Goal: Task Accomplishment & Management: Manage account settings

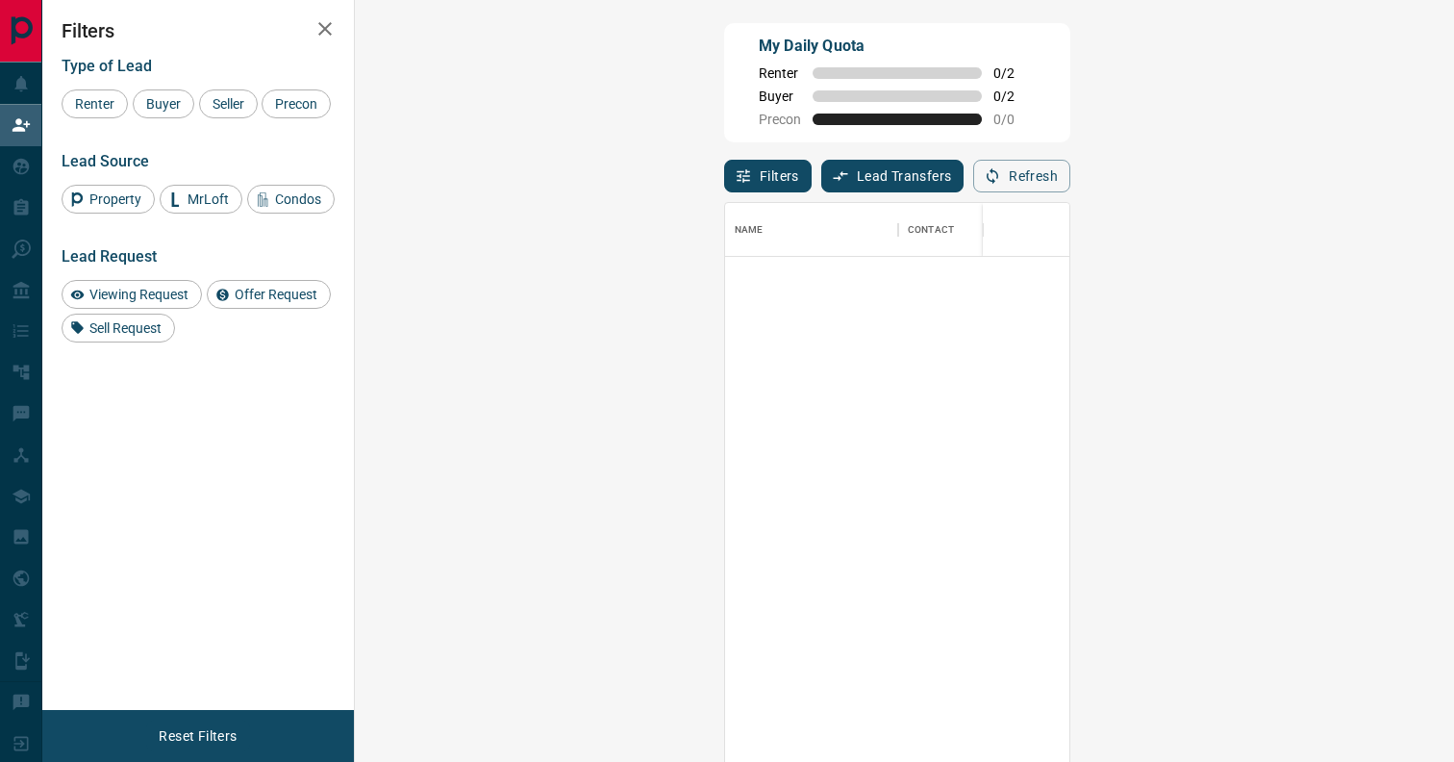
scroll to position [578, 1058]
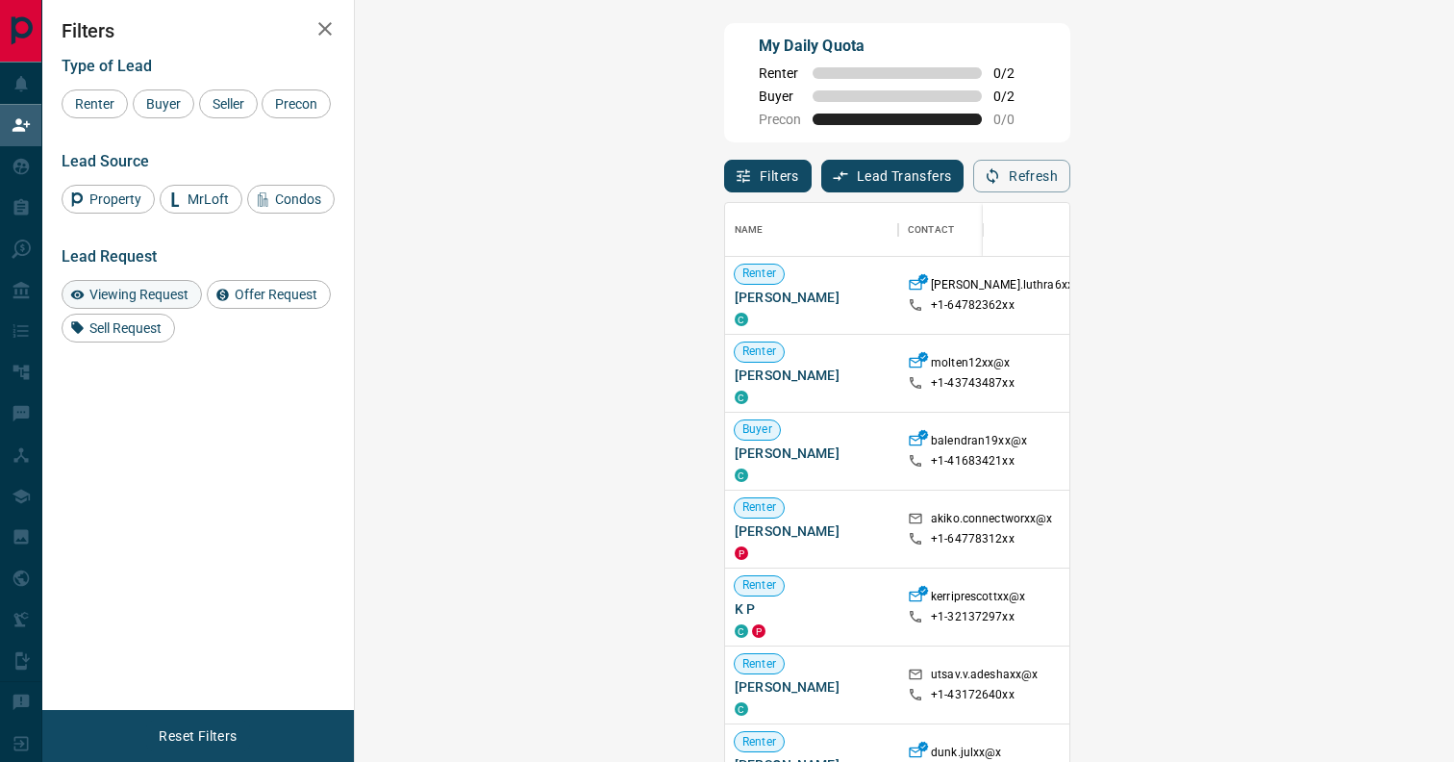
click at [159, 302] on span "Viewing Request" at bounding box center [139, 294] width 113 height 15
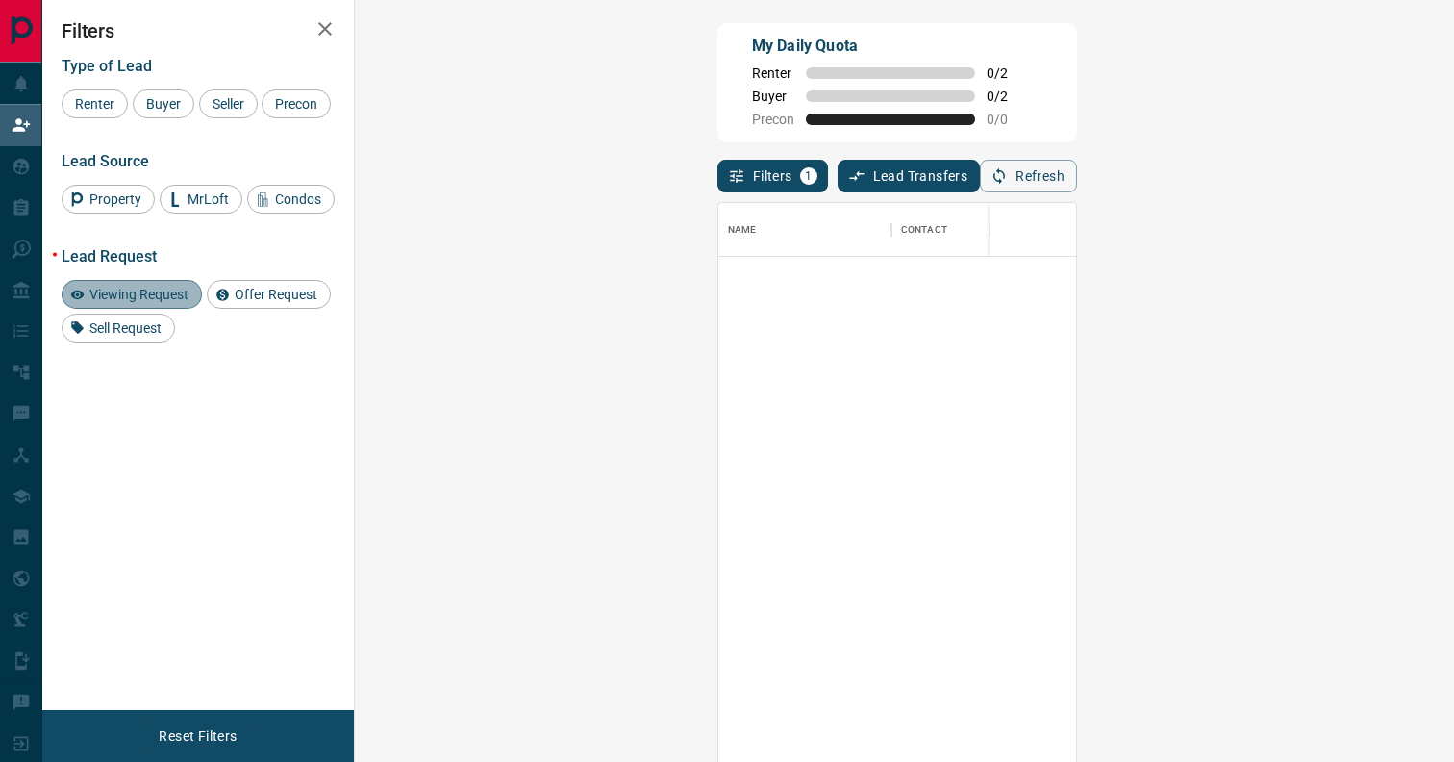
click at [159, 302] on span "Viewing Request" at bounding box center [139, 294] width 113 height 15
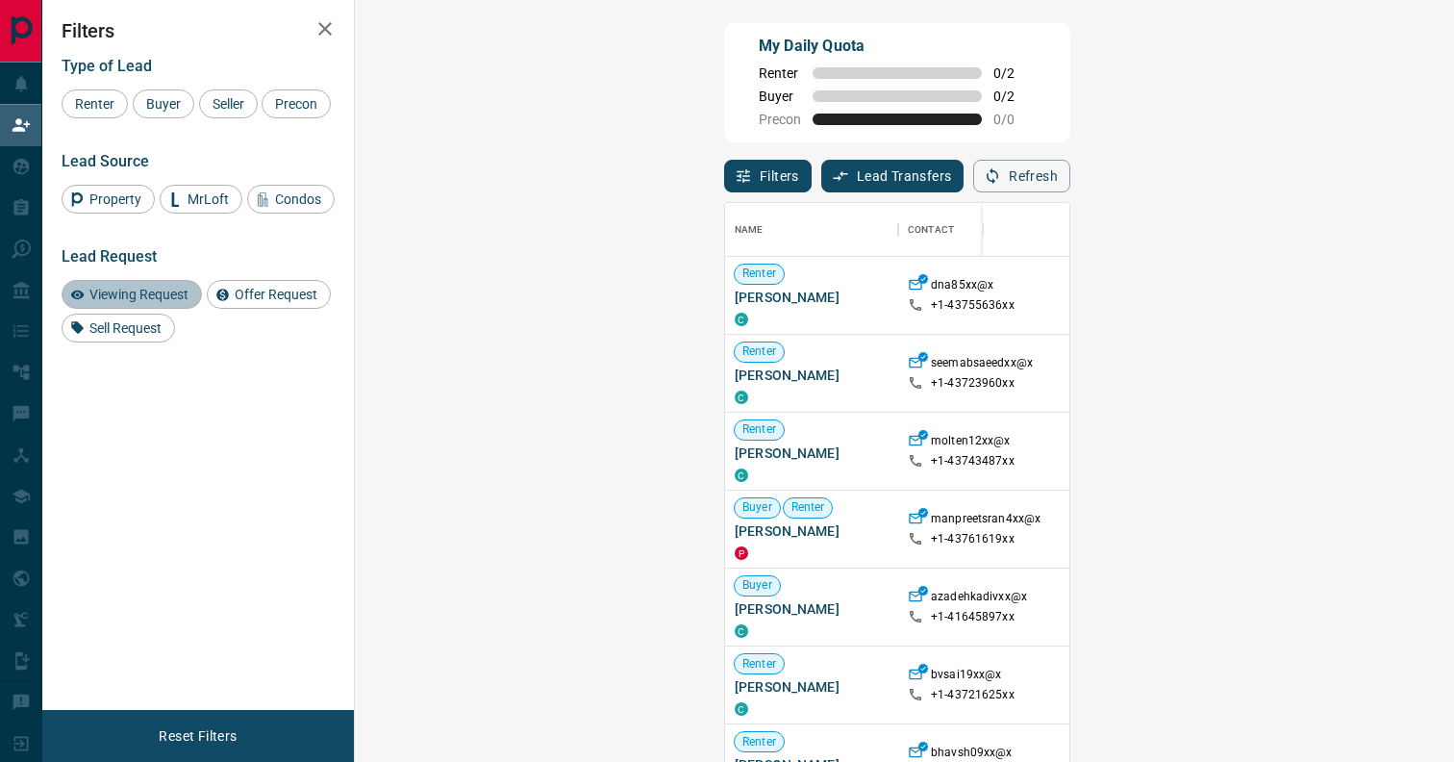
click at [158, 302] on span "Viewing Request" at bounding box center [139, 294] width 113 height 15
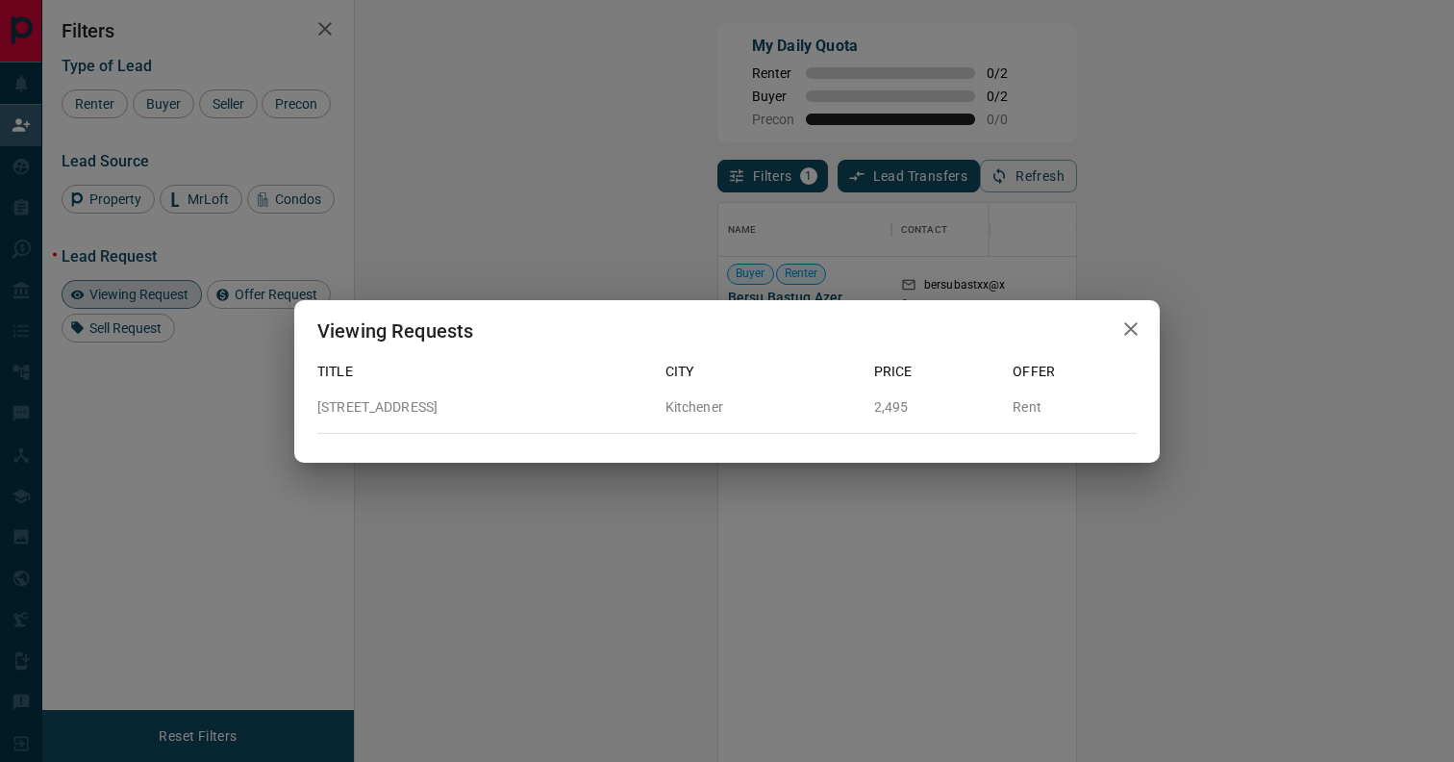
click at [1247, 446] on div "Viewing Requests Title City Price Offer [STREET_ADDRESS] 2,495 Rent" at bounding box center [727, 381] width 1454 height 762
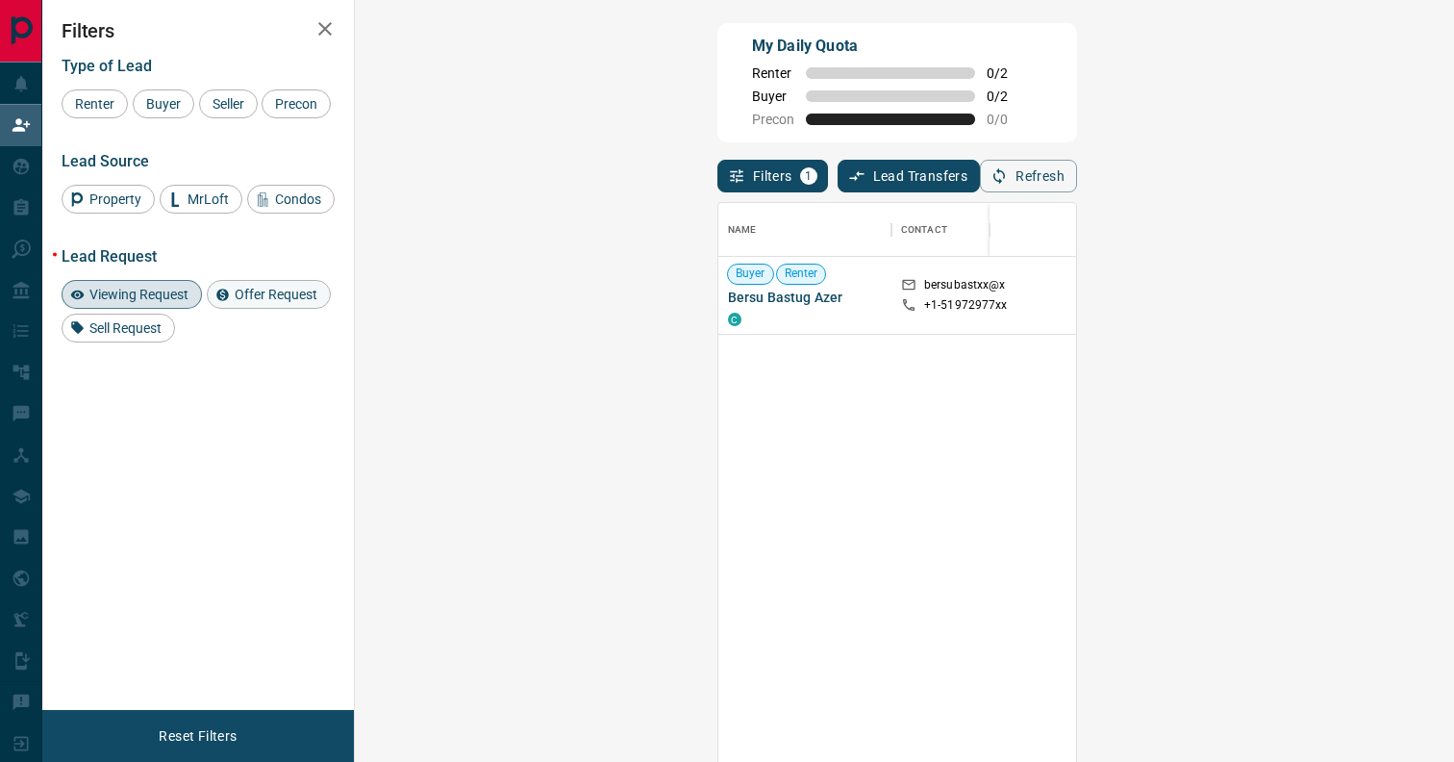
click at [276, 309] on div "Offer Request" at bounding box center [269, 294] width 124 height 29
click at [138, 302] on span "Viewing Request" at bounding box center [139, 294] width 113 height 15
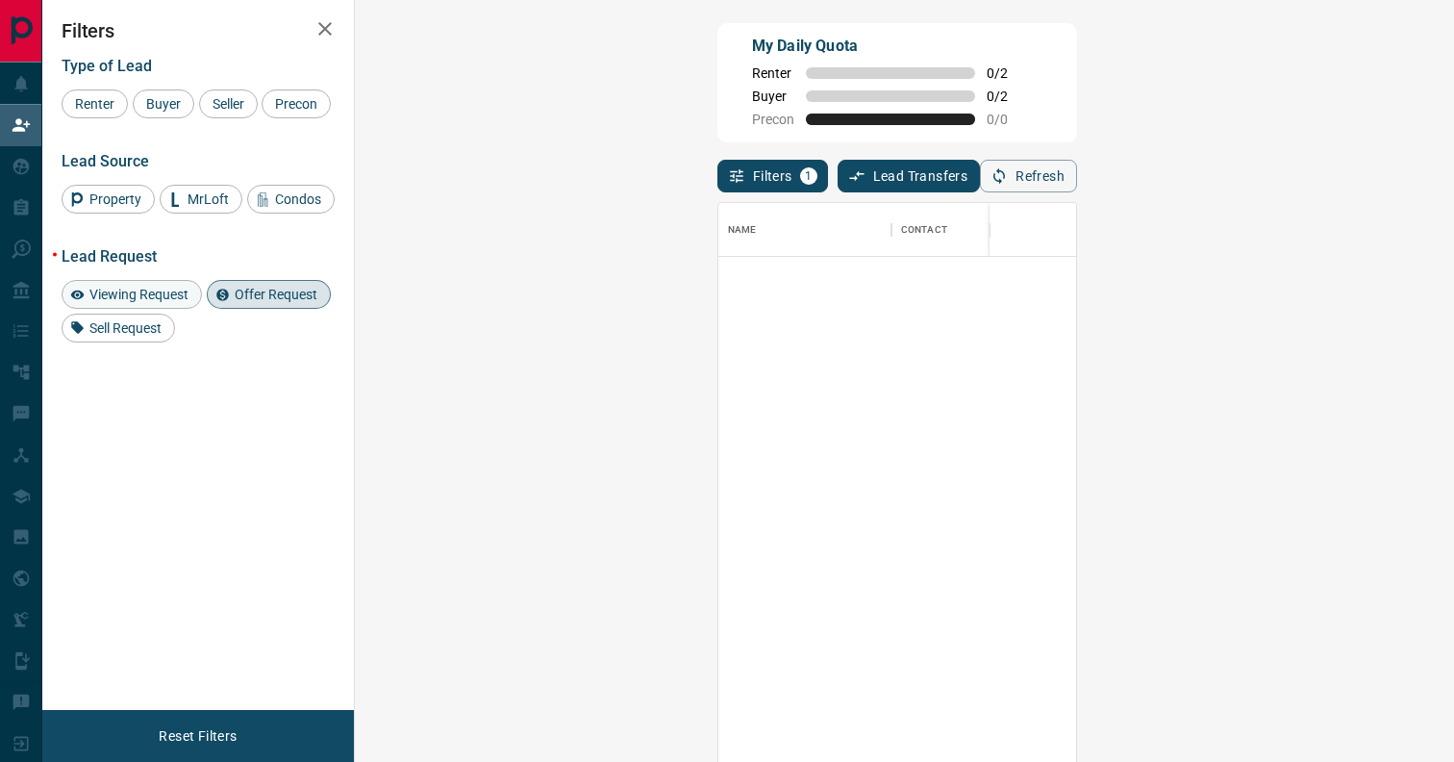
click at [164, 302] on span "Viewing Request" at bounding box center [139, 294] width 113 height 15
click at [265, 302] on span "Offer Request" at bounding box center [276, 294] width 96 height 15
click at [189, 302] on span "Viewing Request" at bounding box center [139, 294] width 113 height 15
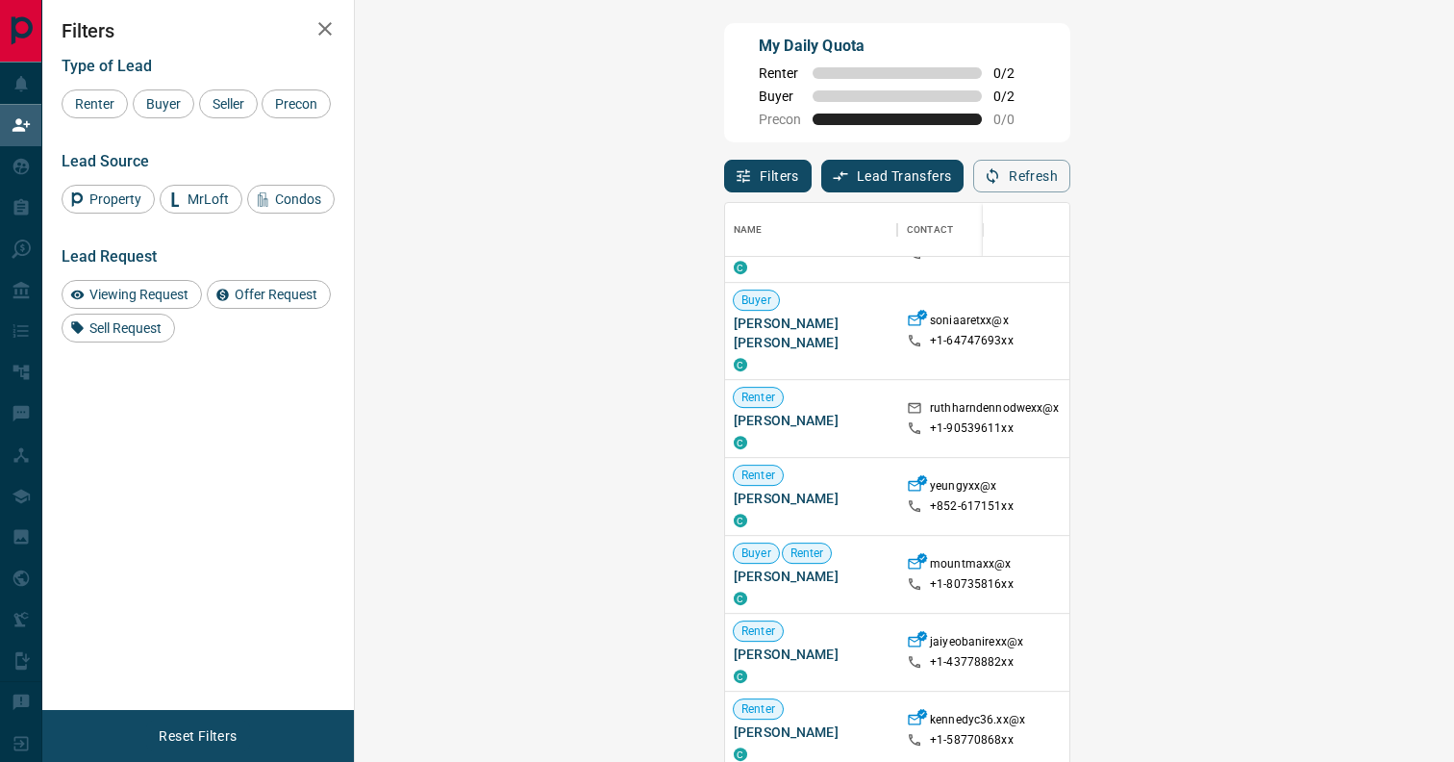
scroll to position [1140, 1]
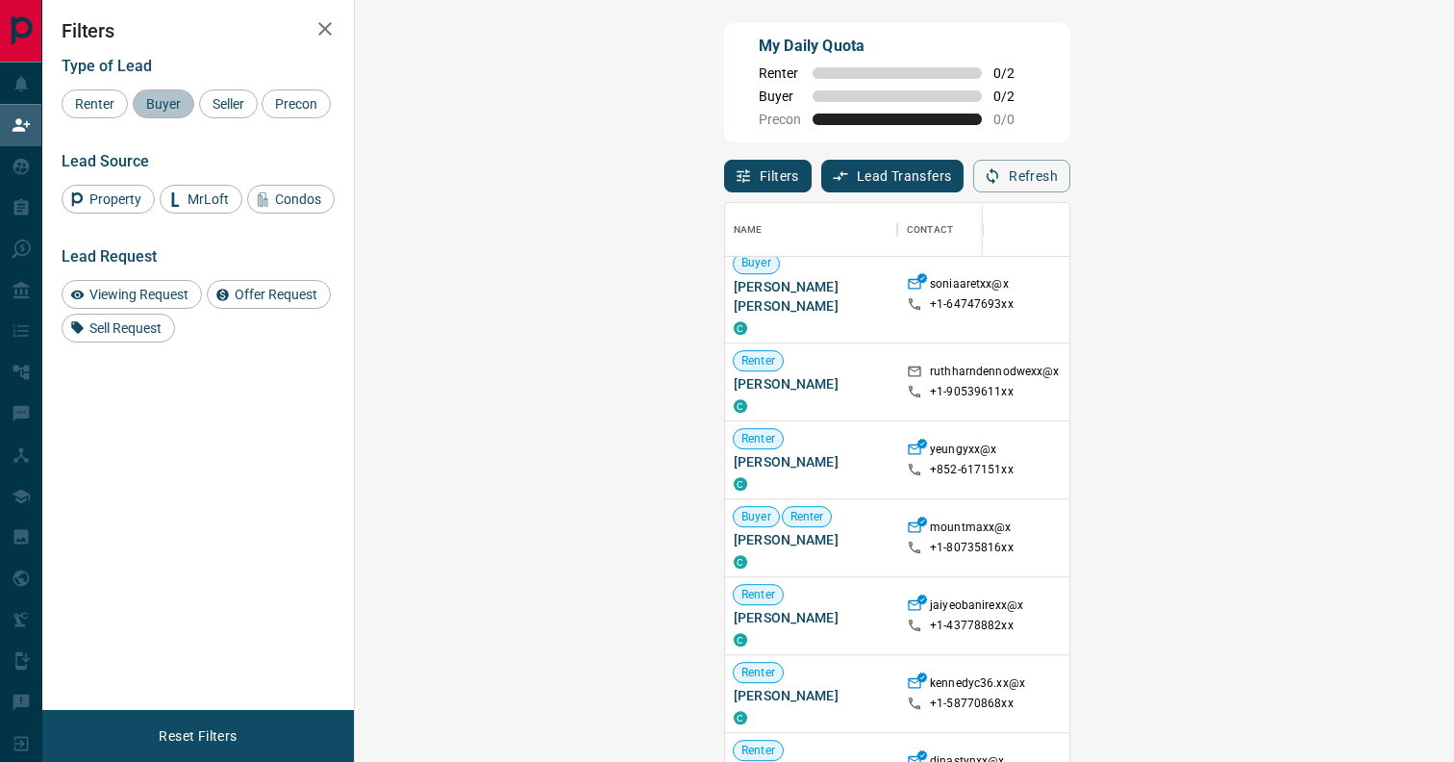
click at [174, 101] on span "Buyer" at bounding box center [163, 103] width 48 height 15
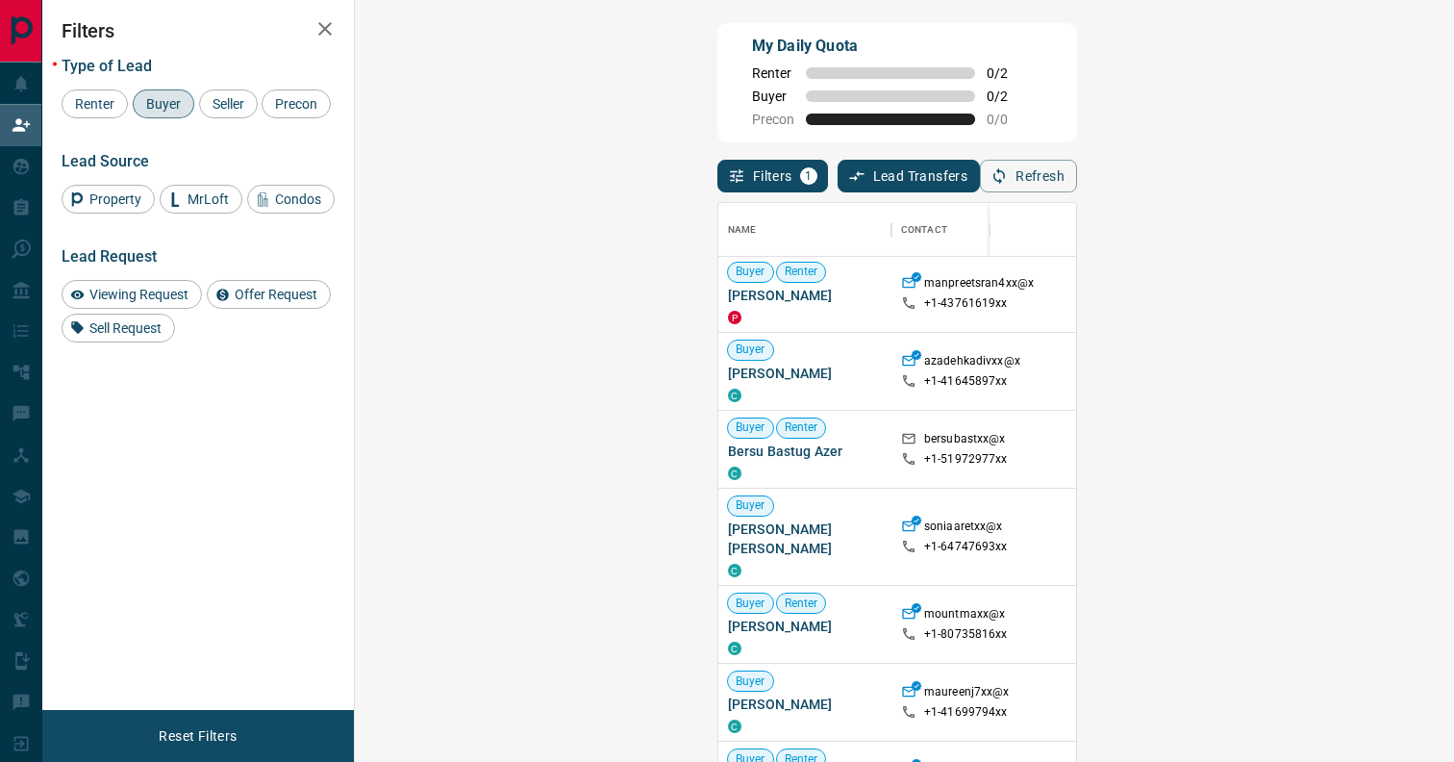
scroll to position [0, 0]
click at [167, 101] on span "Buyer" at bounding box center [163, 103] width 48 height 15
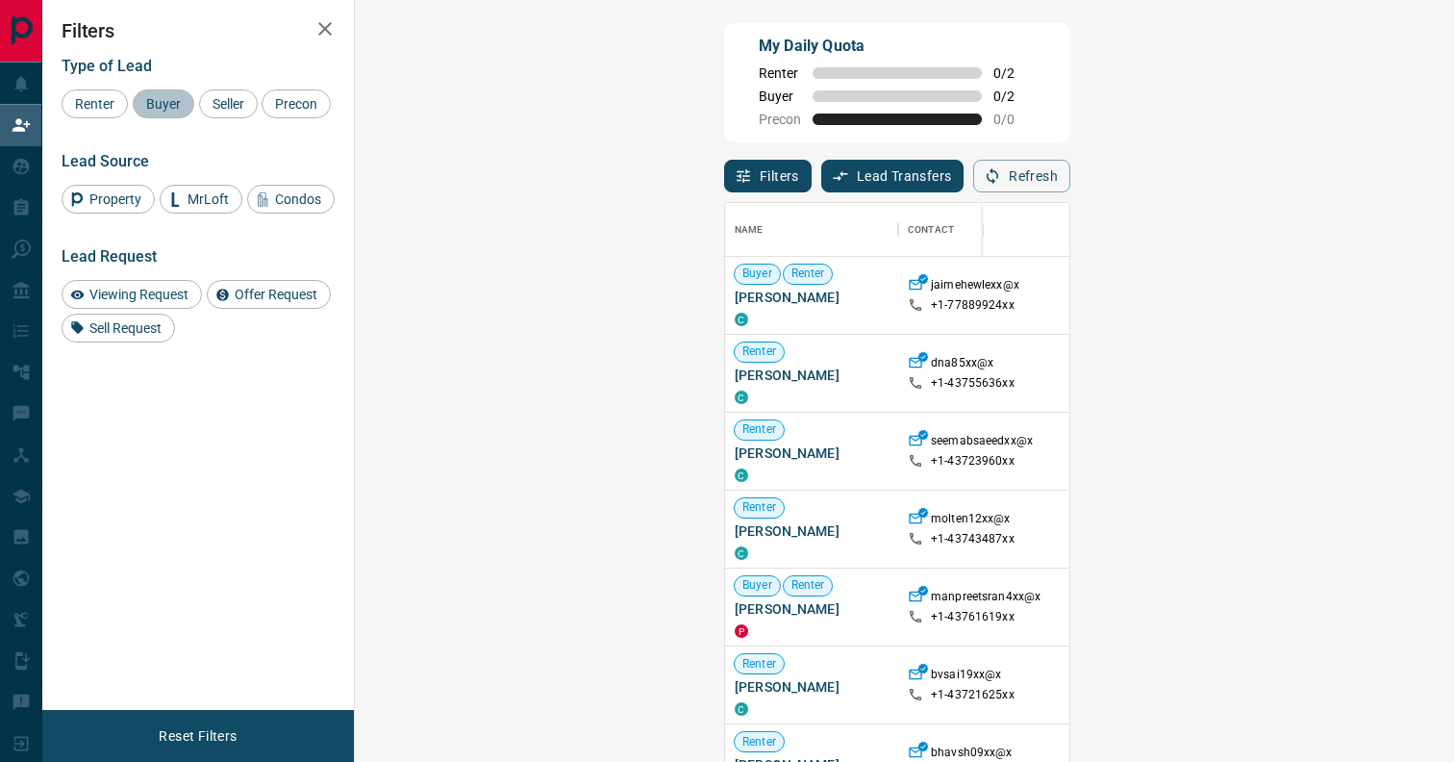
click at [167, 101] on span "Buyer" at bounding box center [163, 103] width 48 height 15
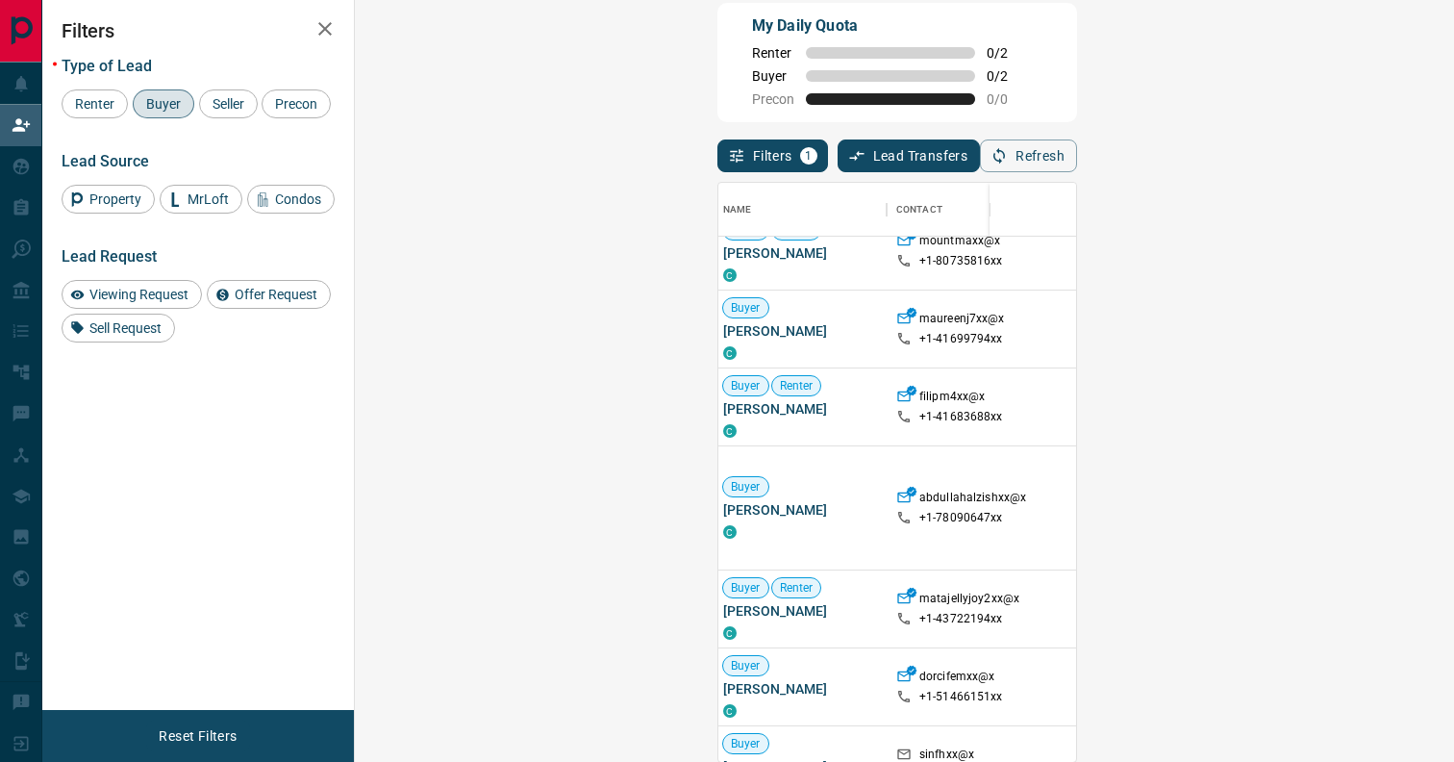
scroll to position [0, 5]
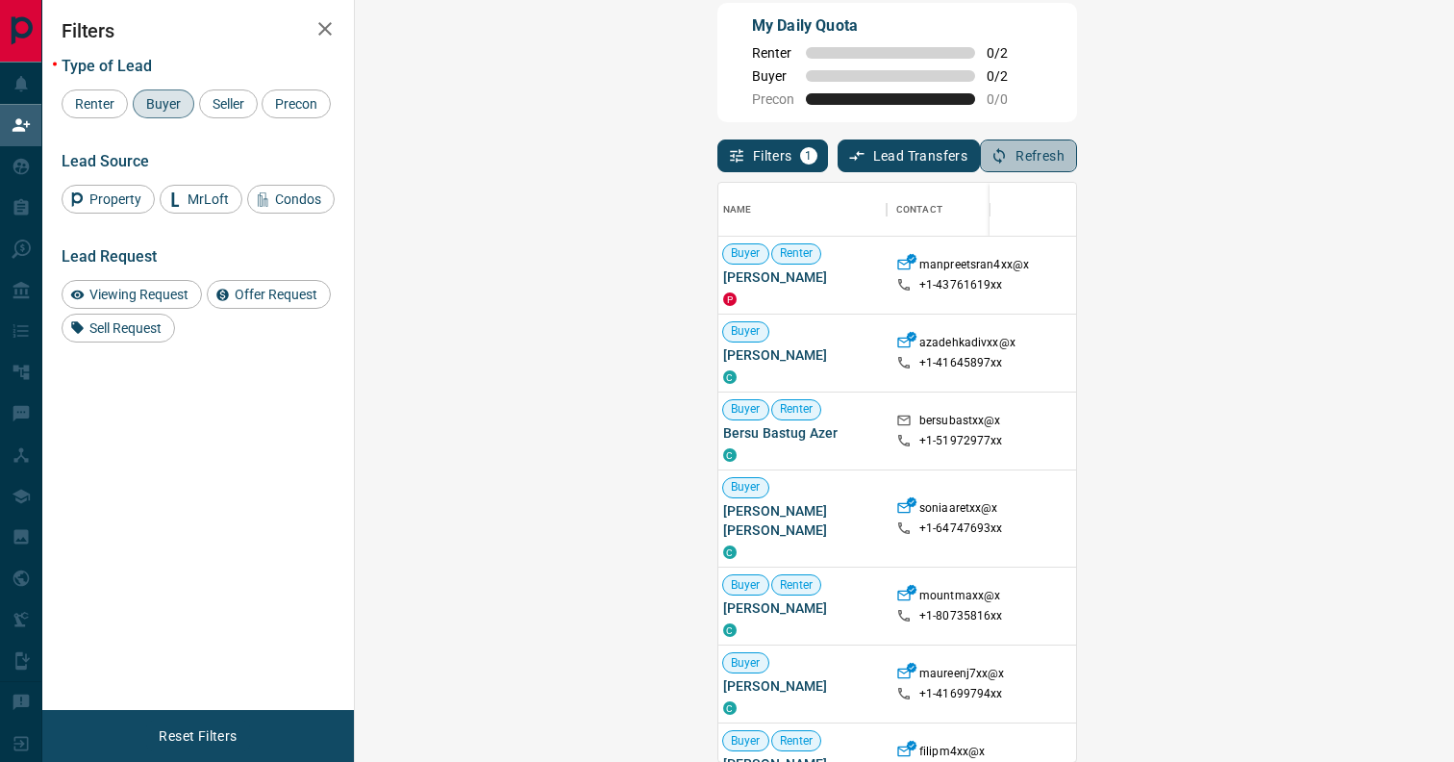
click at [1077, 150] on button "Refresh" at bounding box center [1028, 155] width 97 height 33
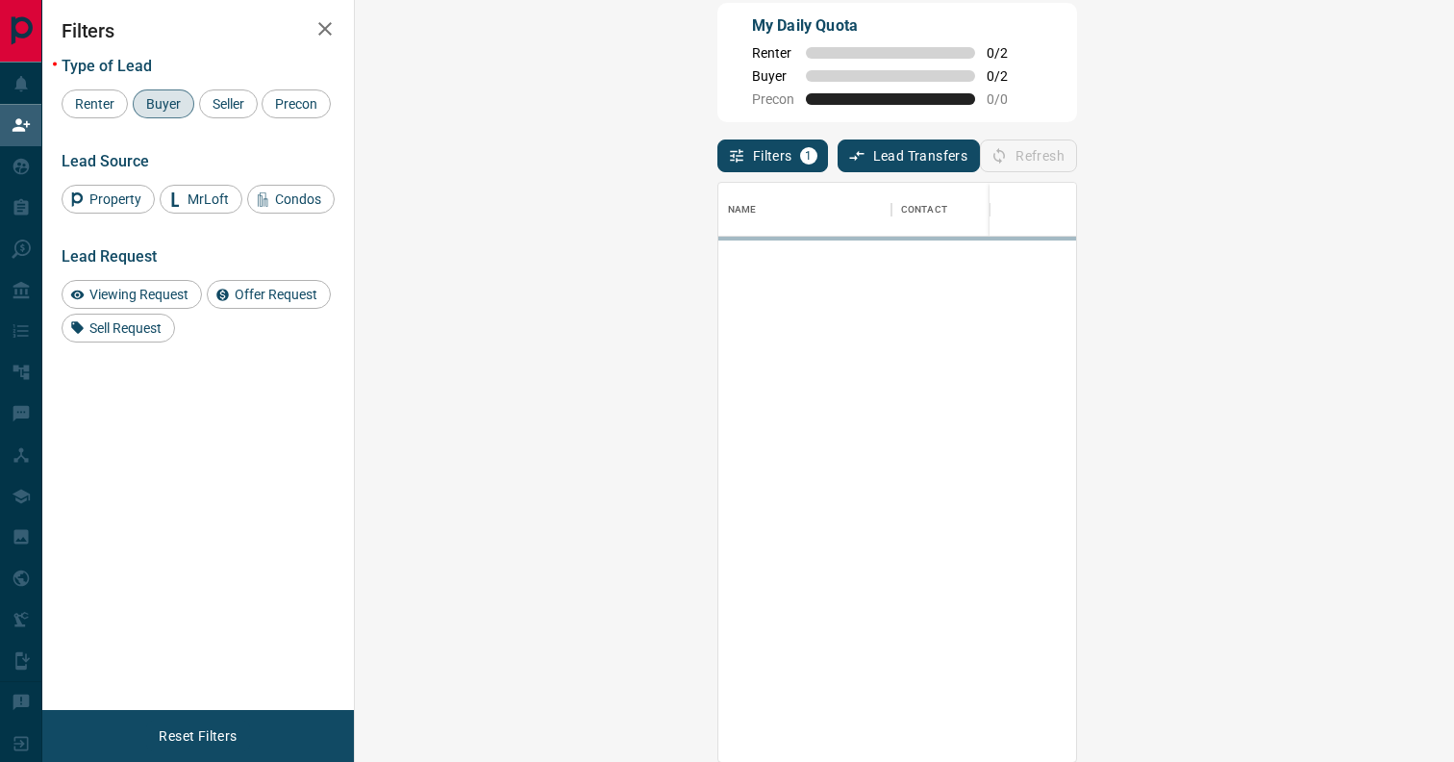
scroll to position [578, 1058]
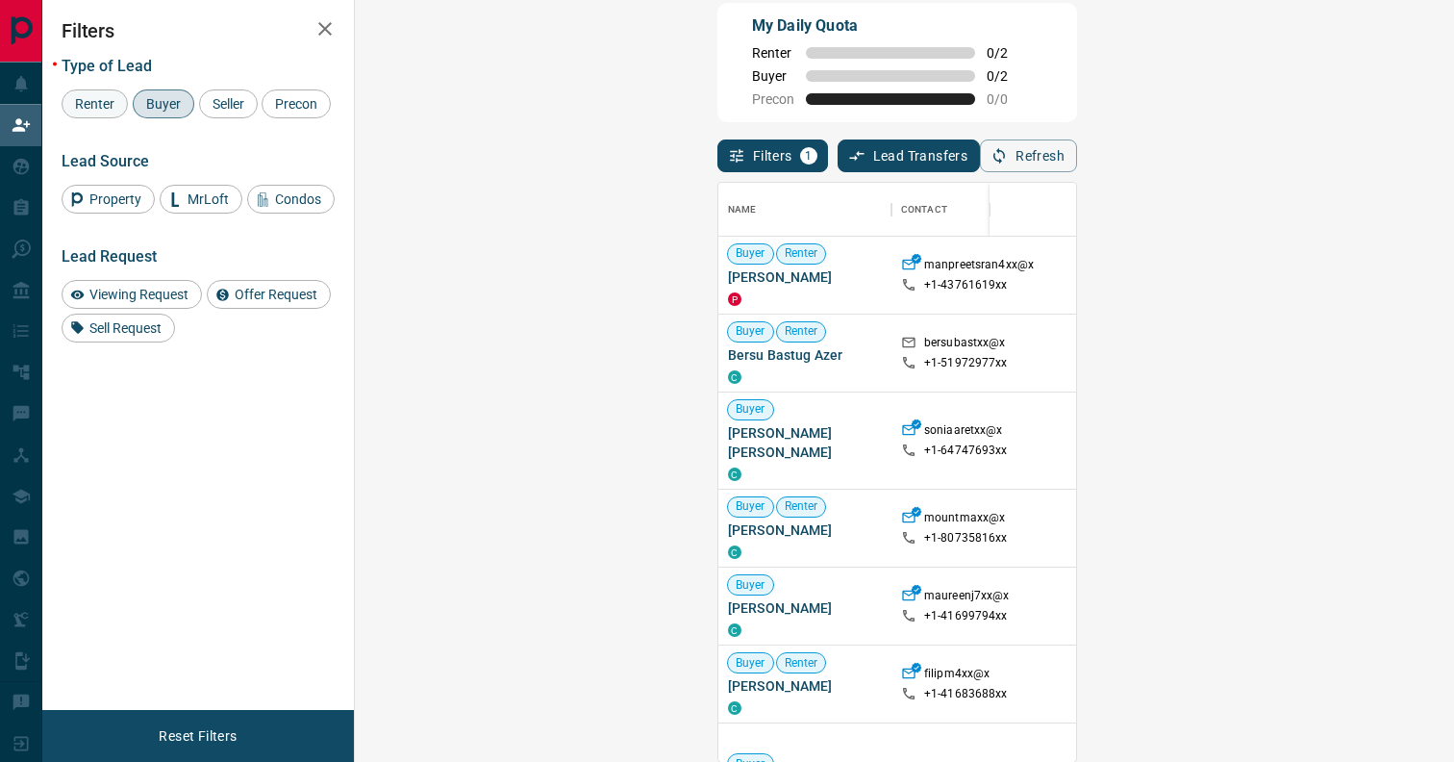
click at [110, 107] on span "Renter" at bounding box center [94, 103] width 53 height 15
click at [166, 104] on span "Buyer" at bounding box center [163, 103] width 48 height 15
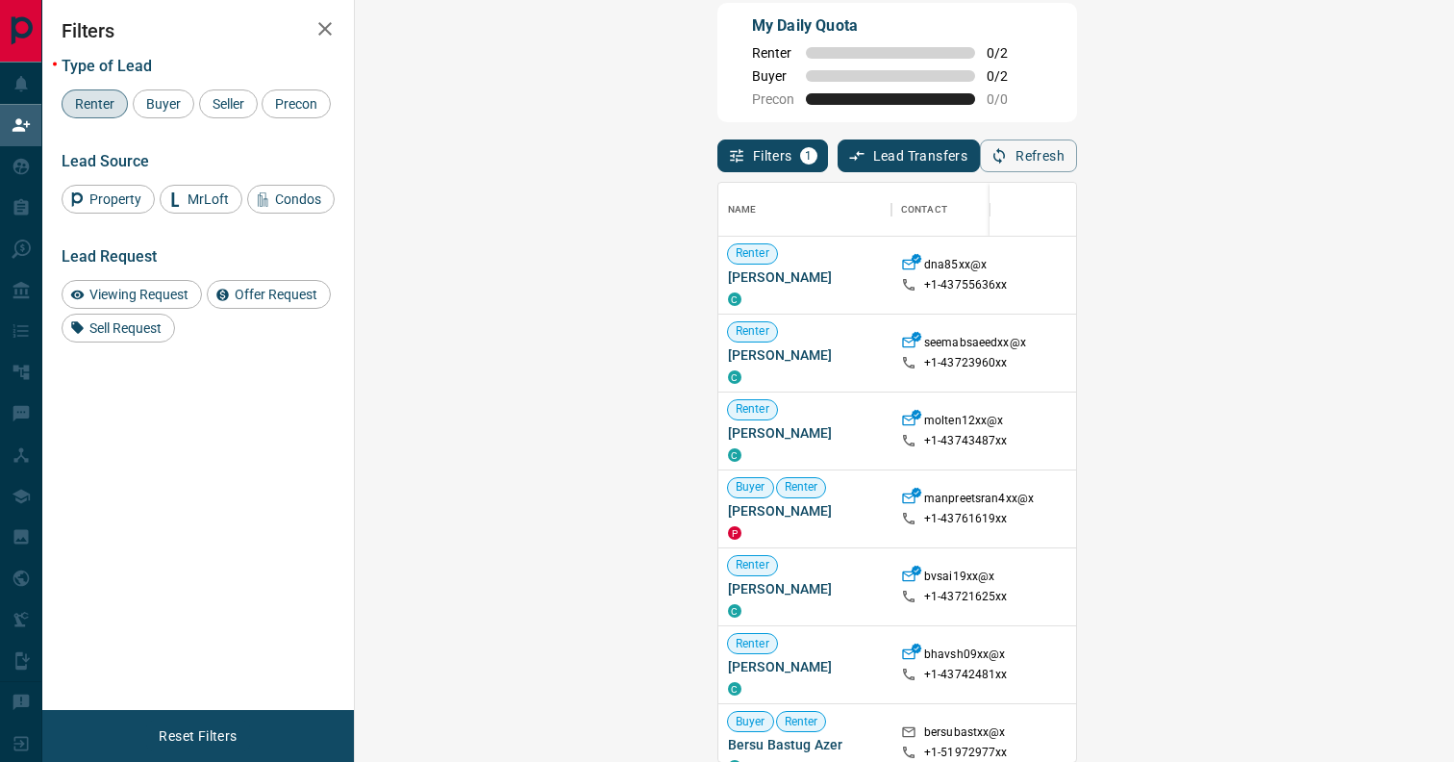
scroll to position [0, 0]
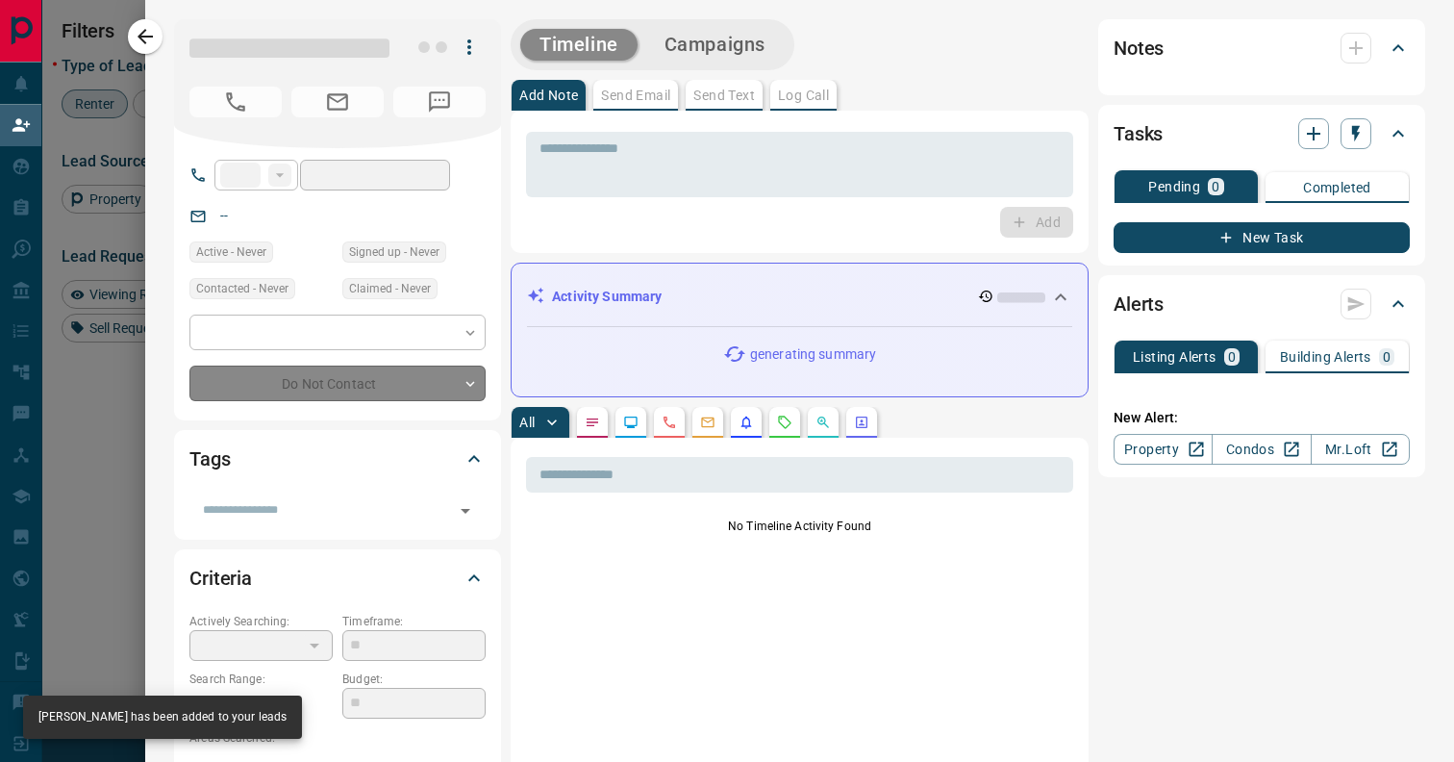
type input "**"
type input "**********"
type input "**"
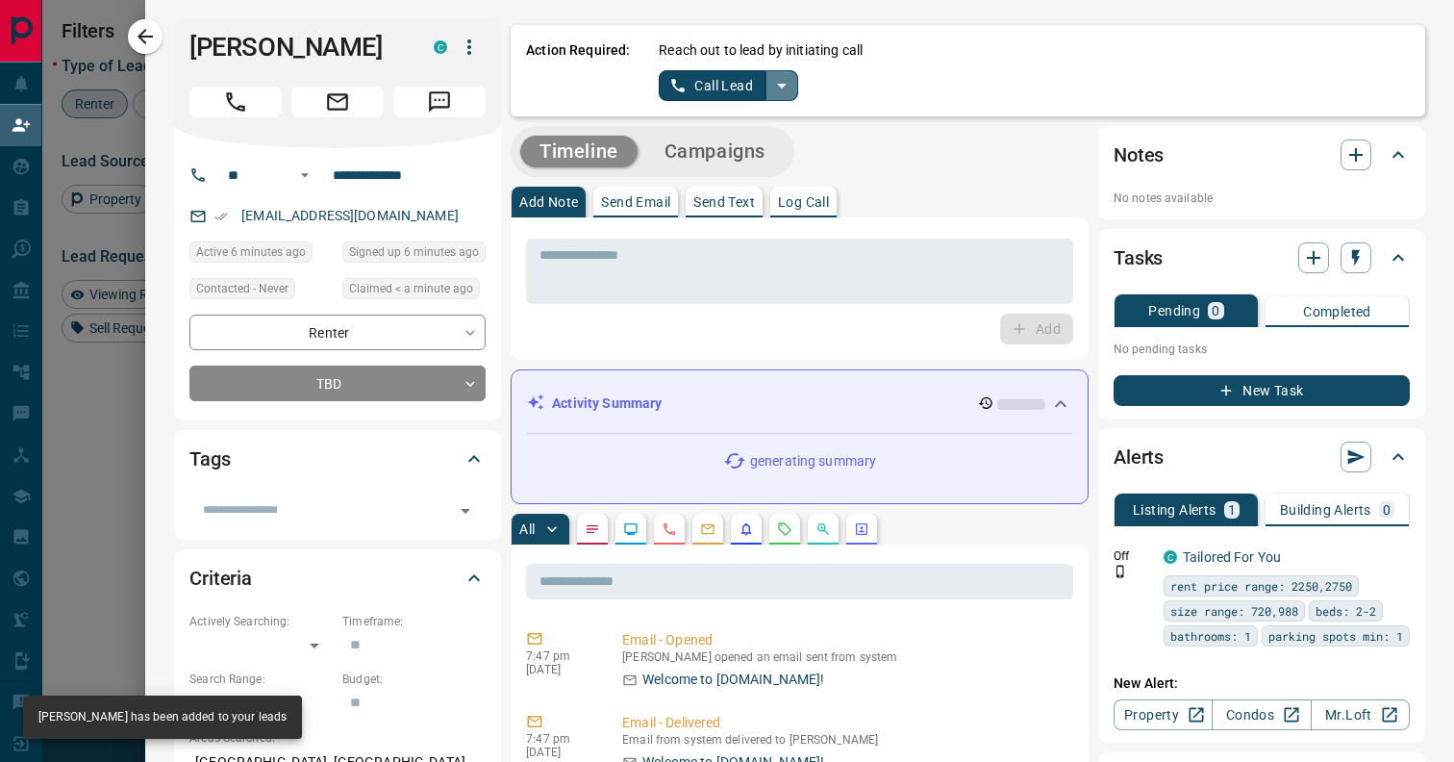
click at [779, 91] on icon "split button" at bounding box center [781, 85] width 23 height 23
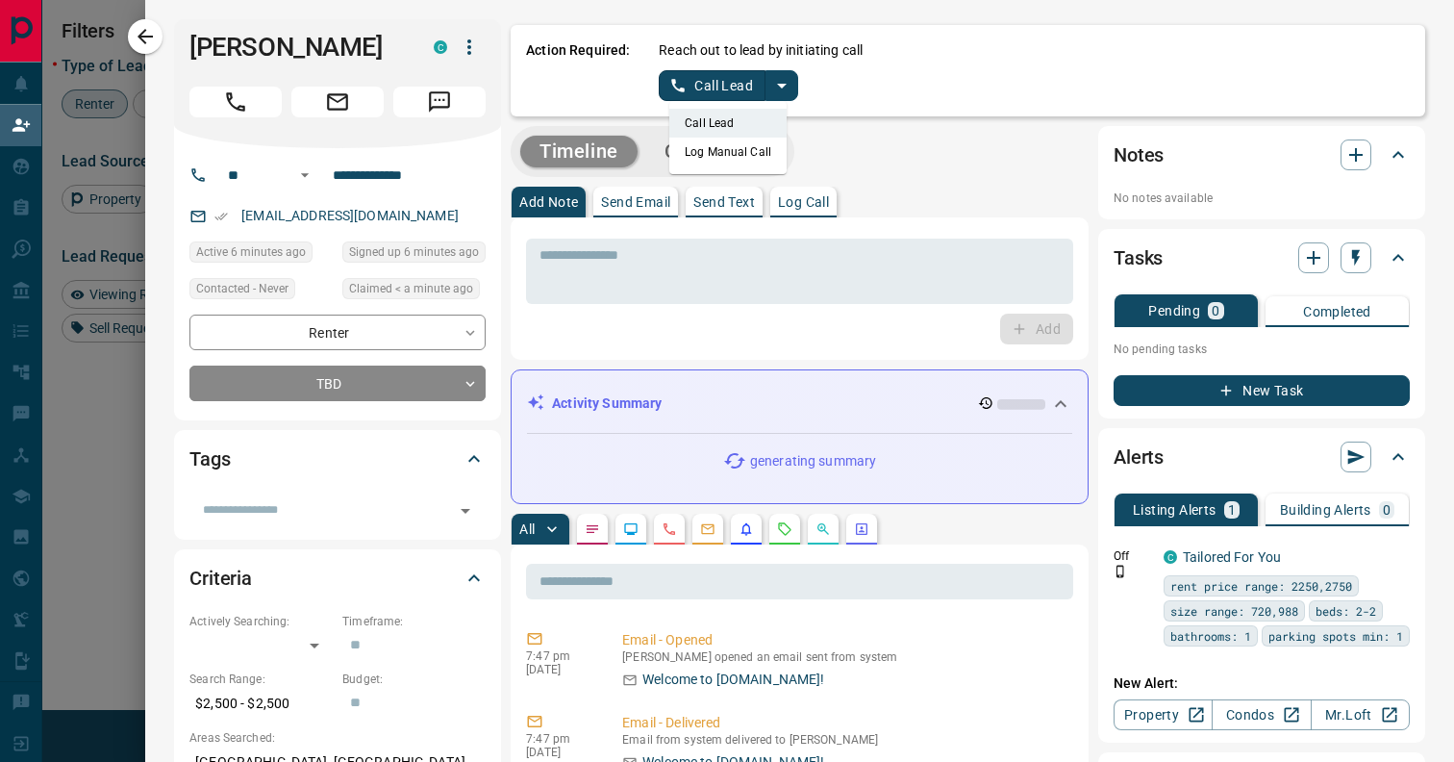
click at [748, 164] on li "Log Manual Call" at bounding box center [727, 152] width 117 height 29
click at [732, 92] on button "Log Manual Call" at bounding box center [722, 85] width 127 height 31
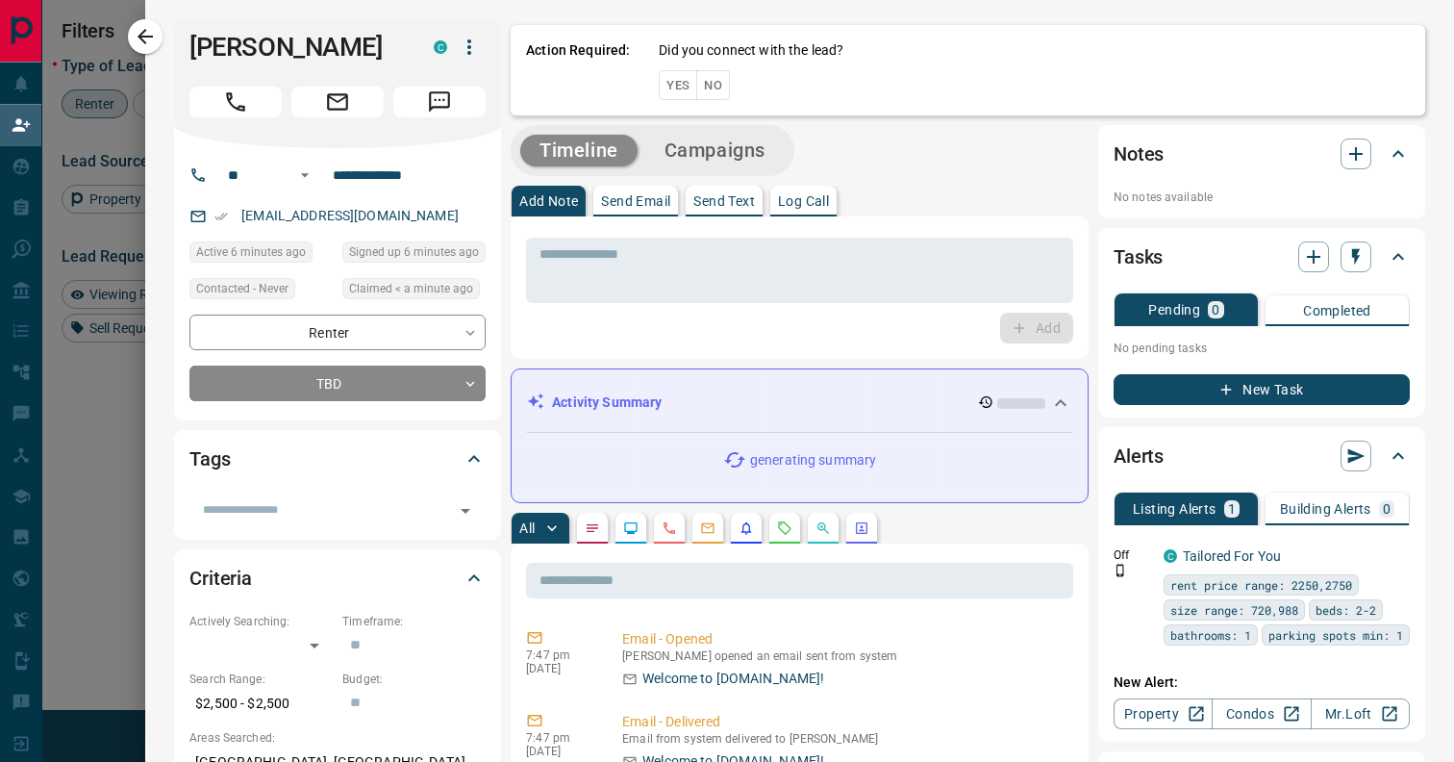
click at [676, 85] on button "Yes" at bounding box center [678, 85] width 38 height 30
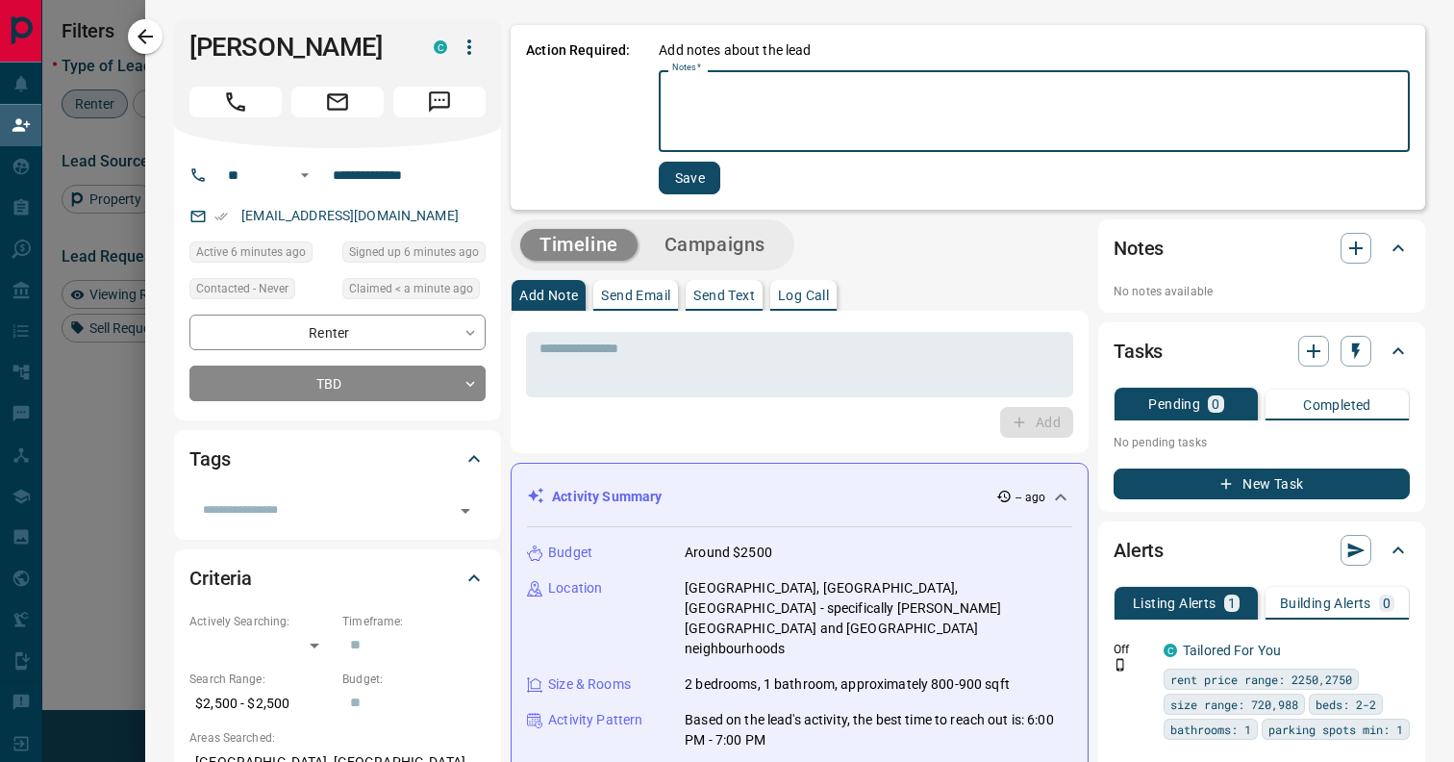
click at [732, 141] on textarea "Notes   *" at bounding box center [1034, 111] width 724 height 65
type textarea "**"
click at [692, 191] on button "Save" at bounding box center [688, 178] width 62 height 33
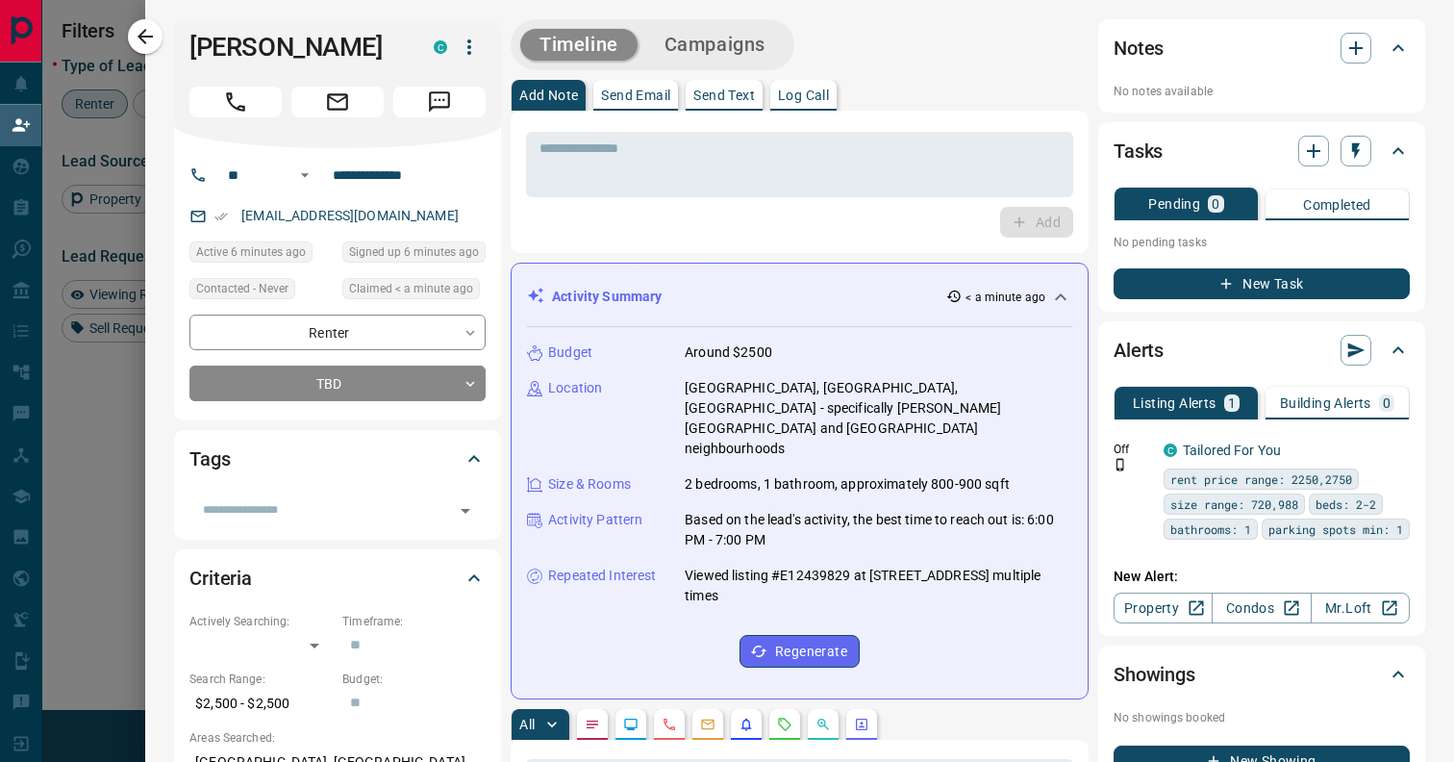
click at [130, 128] on div at bounding box center [727, 381] width 1454 height 762
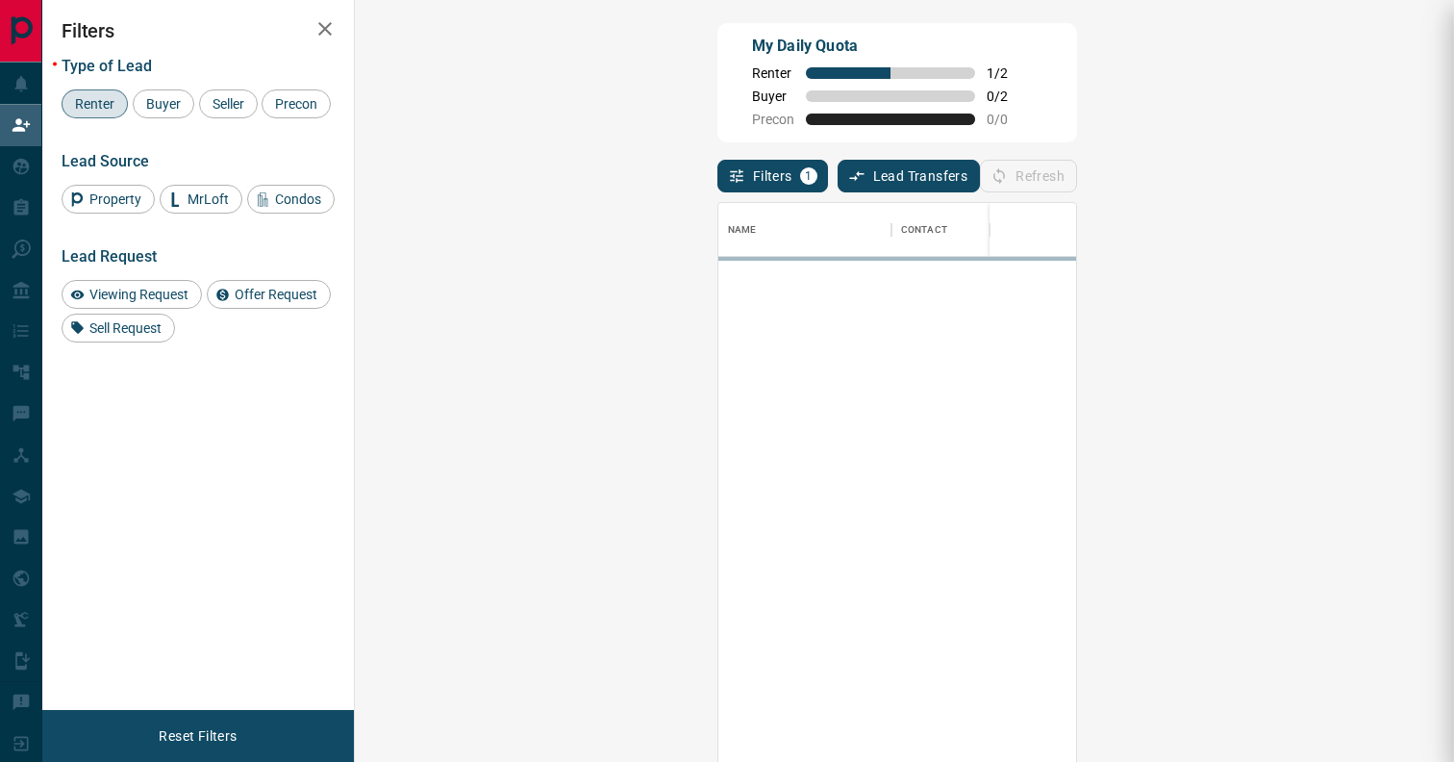
scroll to position [578, 1058]
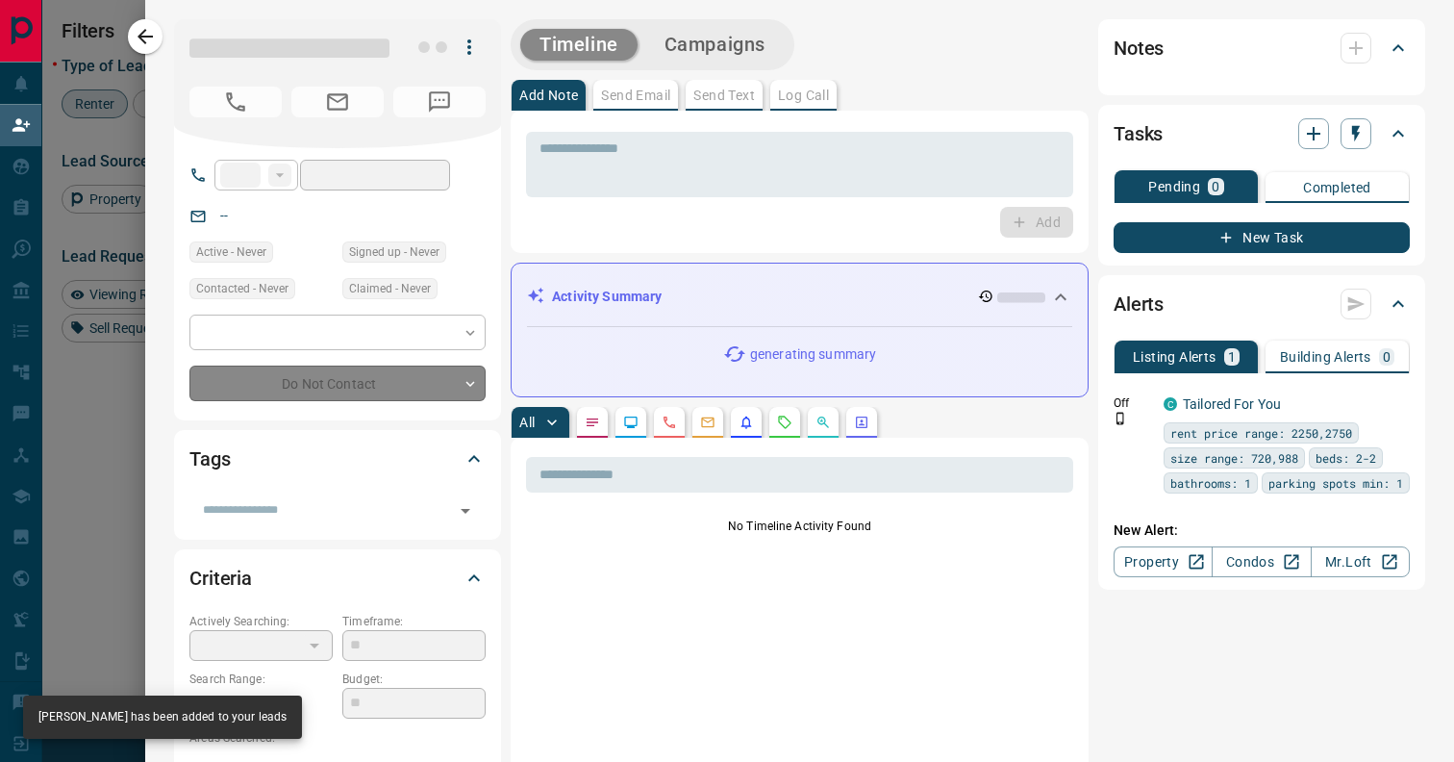
type input "**"
type input "**********"
type input "**"
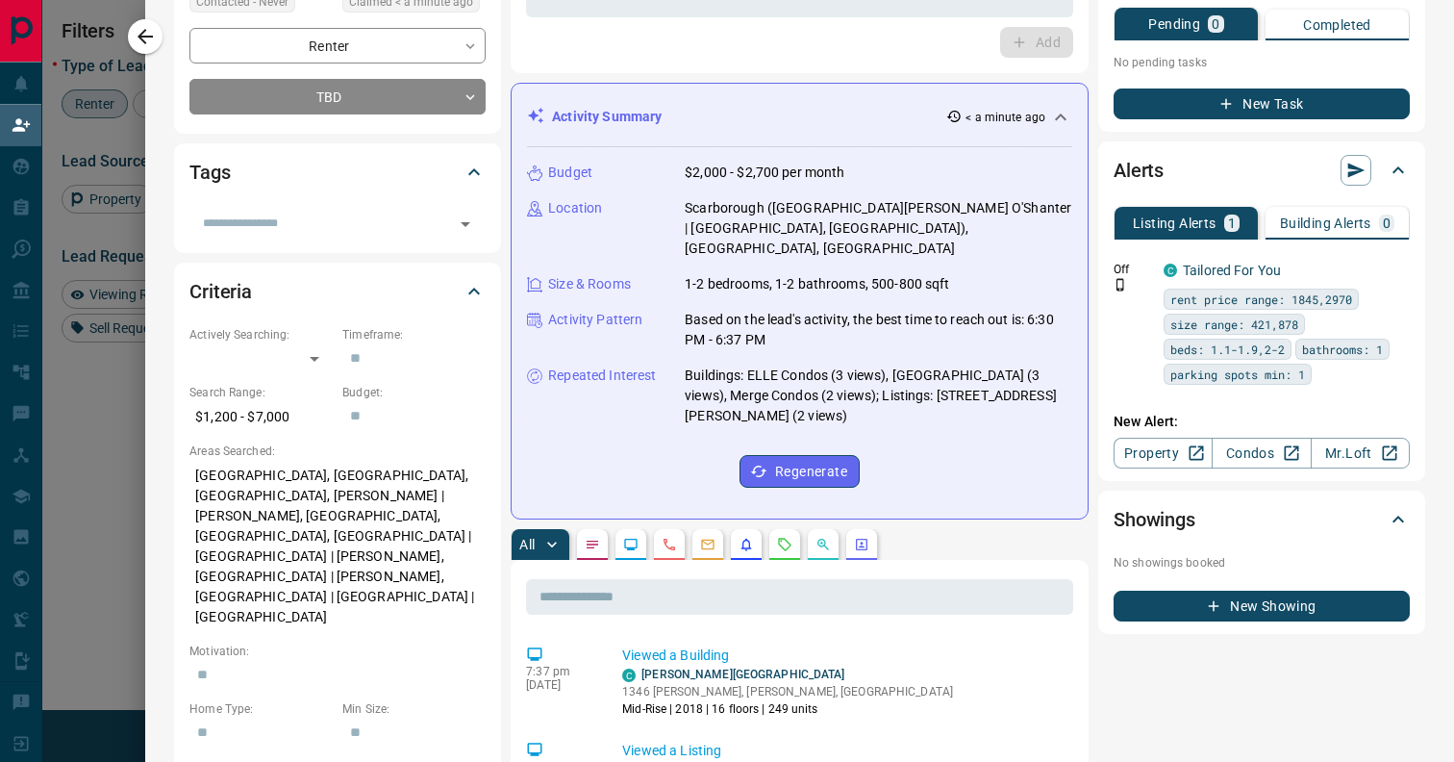
scroll to position [306, 0]
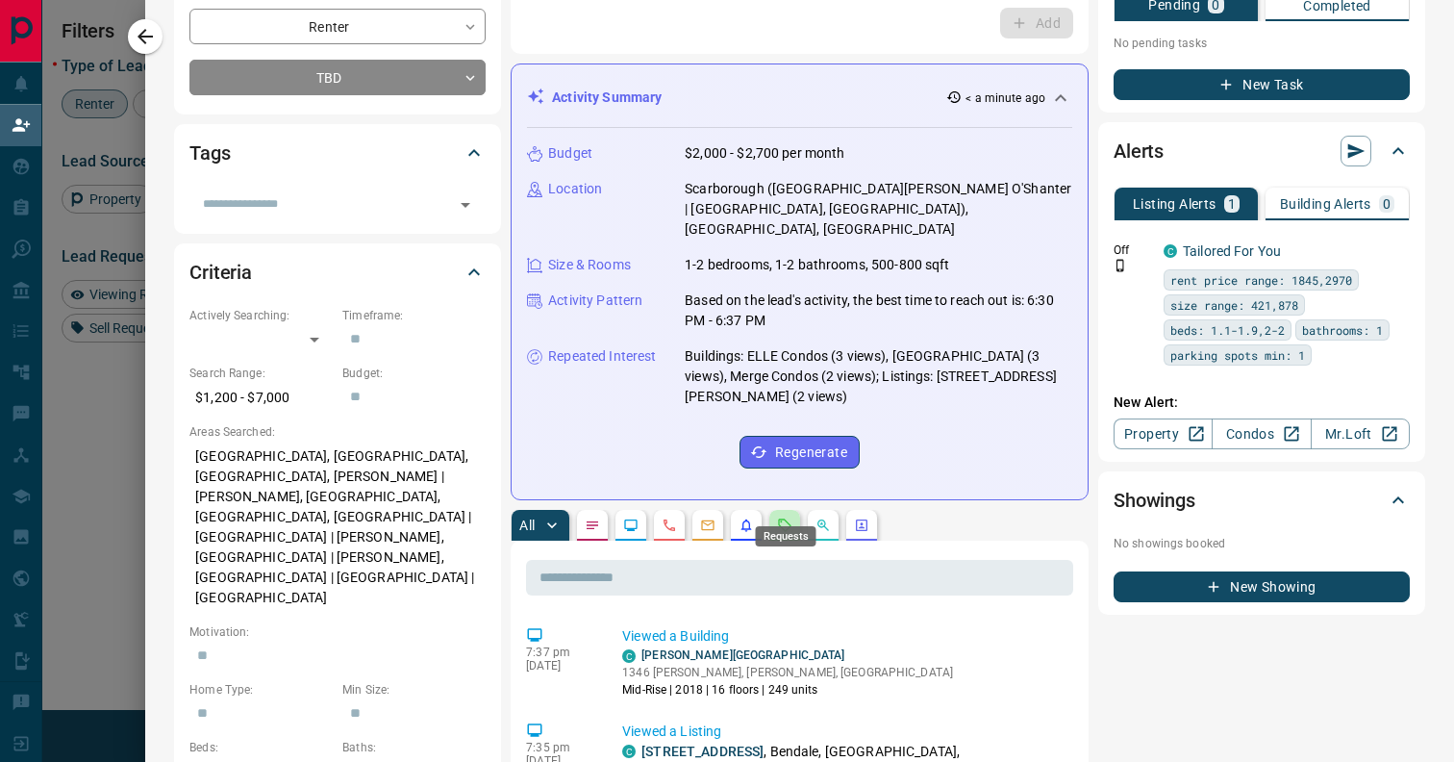
click at [788, 517] on icon "Requests" at bounding box center [784, 524] width 15 height 15
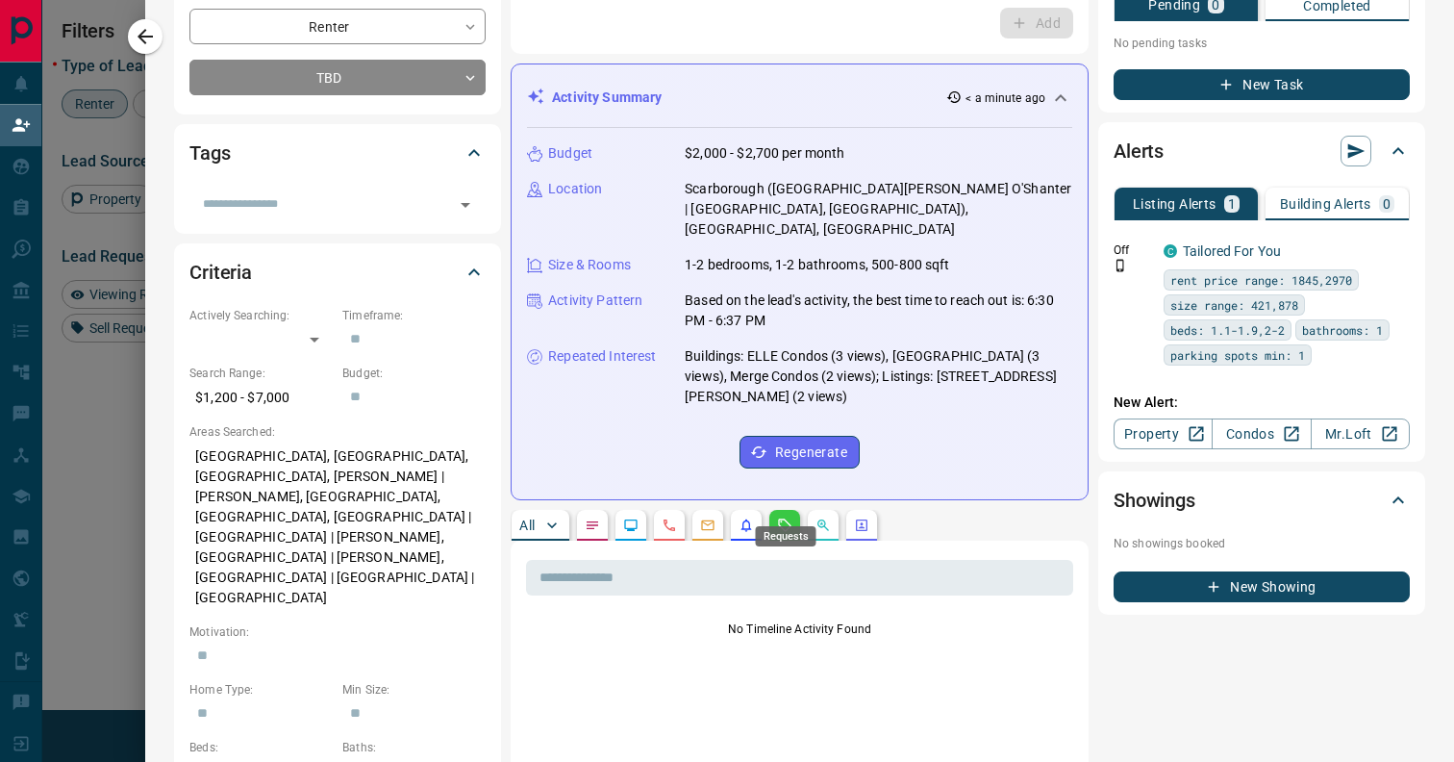
click at [788, 517] on icon "Requests" at bounding box center [784, 524] width 15 height 15
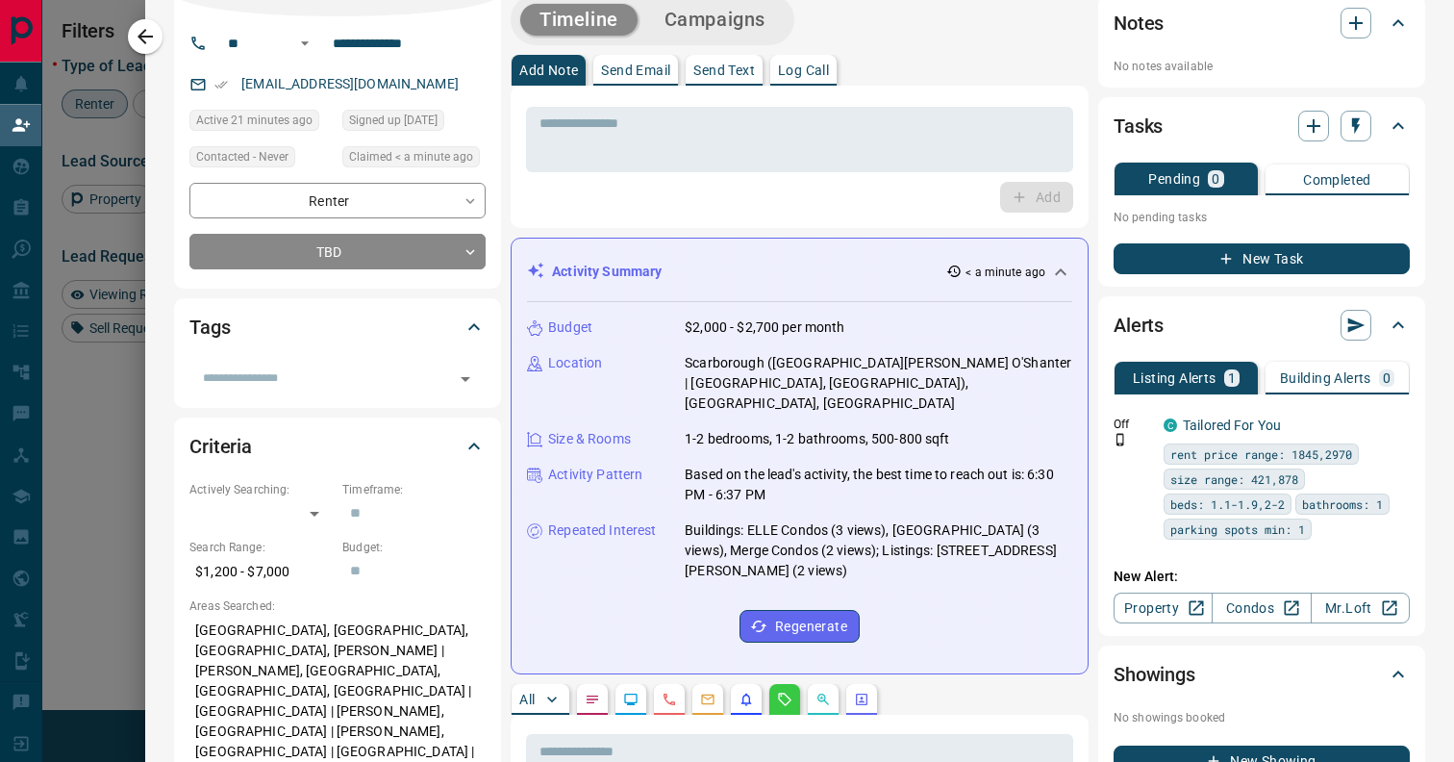
scroll to position [0, 0]
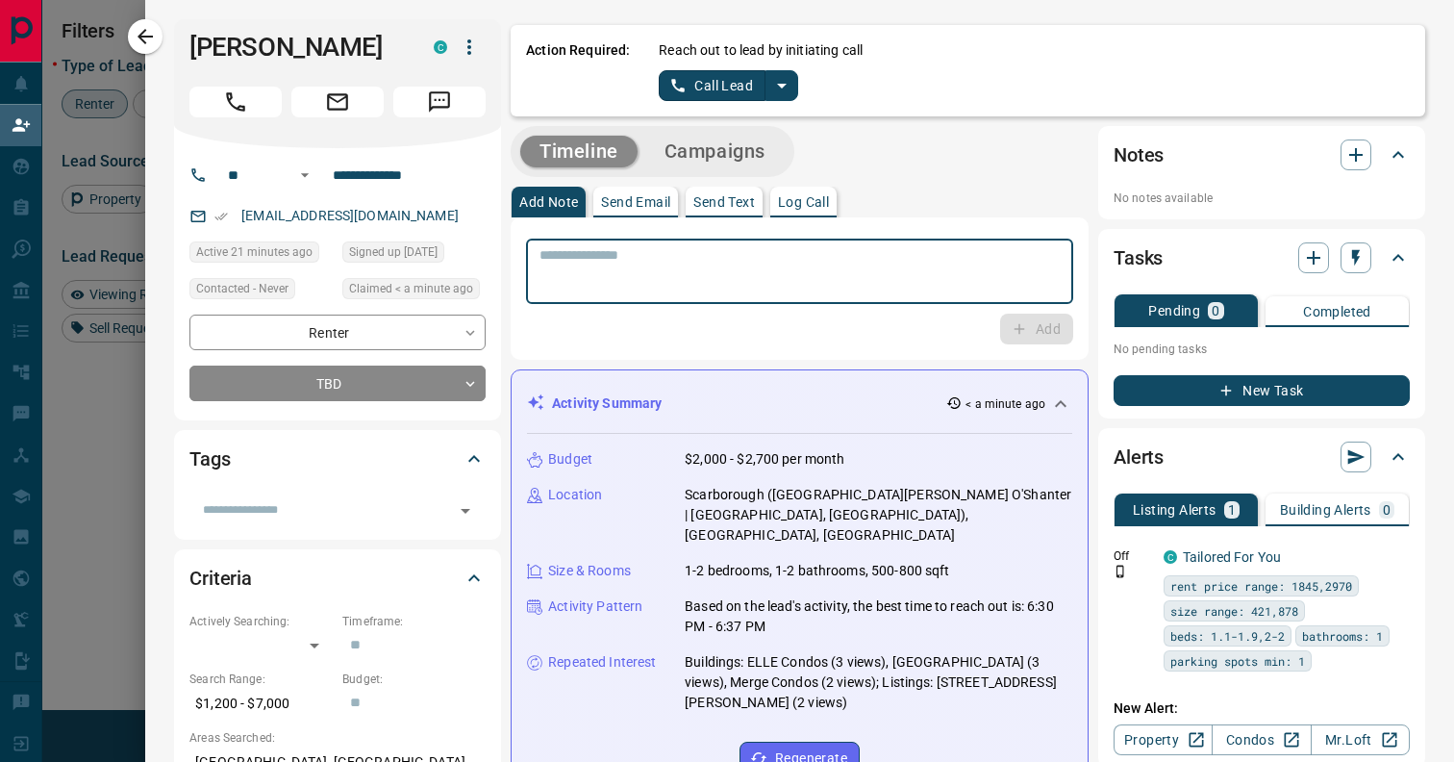
click at [744, 281] on textarea at bounding box center [800, 271] width 520 height 49
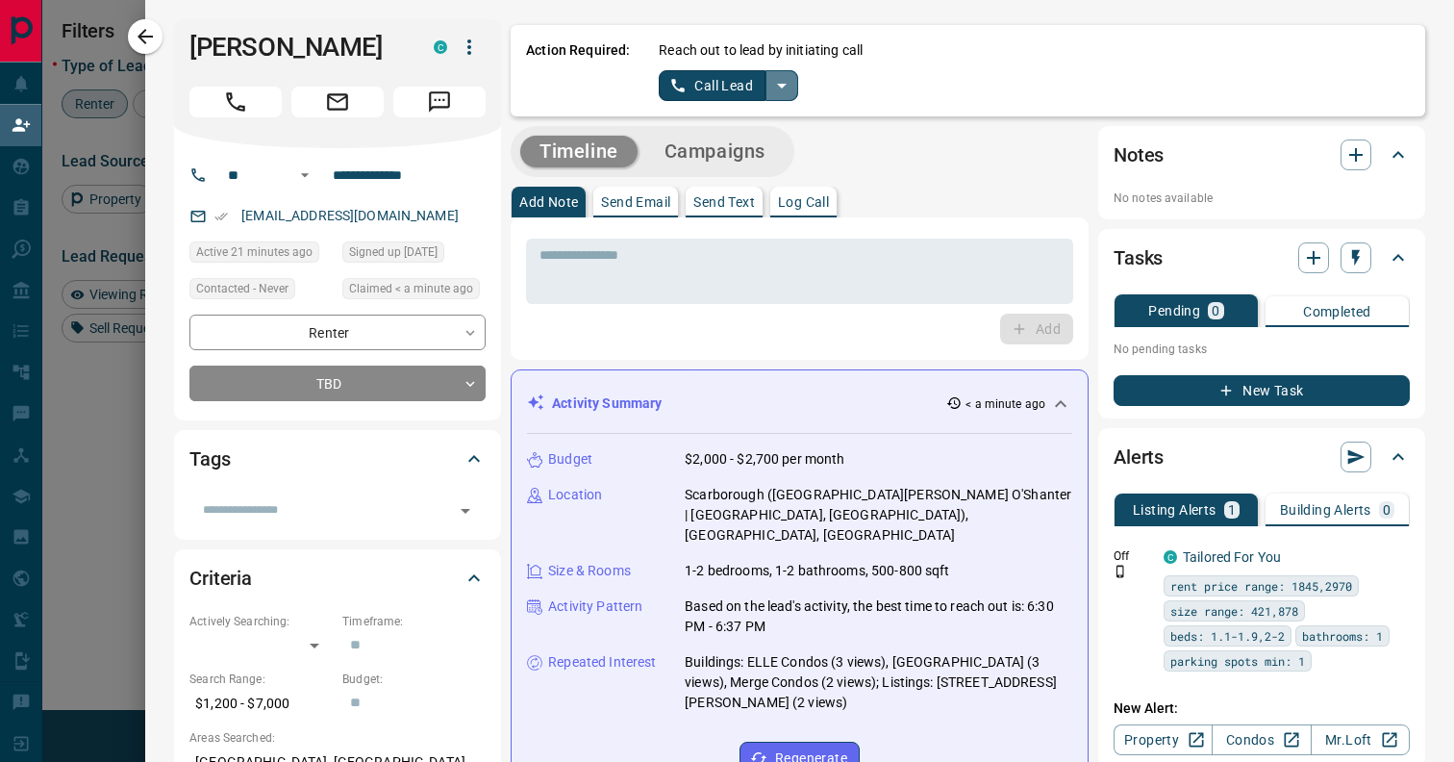
click at [784, 82] on icon "split button" at bounding box center [781, 85] width 23 height 23
click at [767, 147] on li "Log Manual Call" at bounding box center [727, 152] width 117 height 29
click at [733, 90] on button "Log Manual Call" at bounding box center [722, 85] width 127 height 31
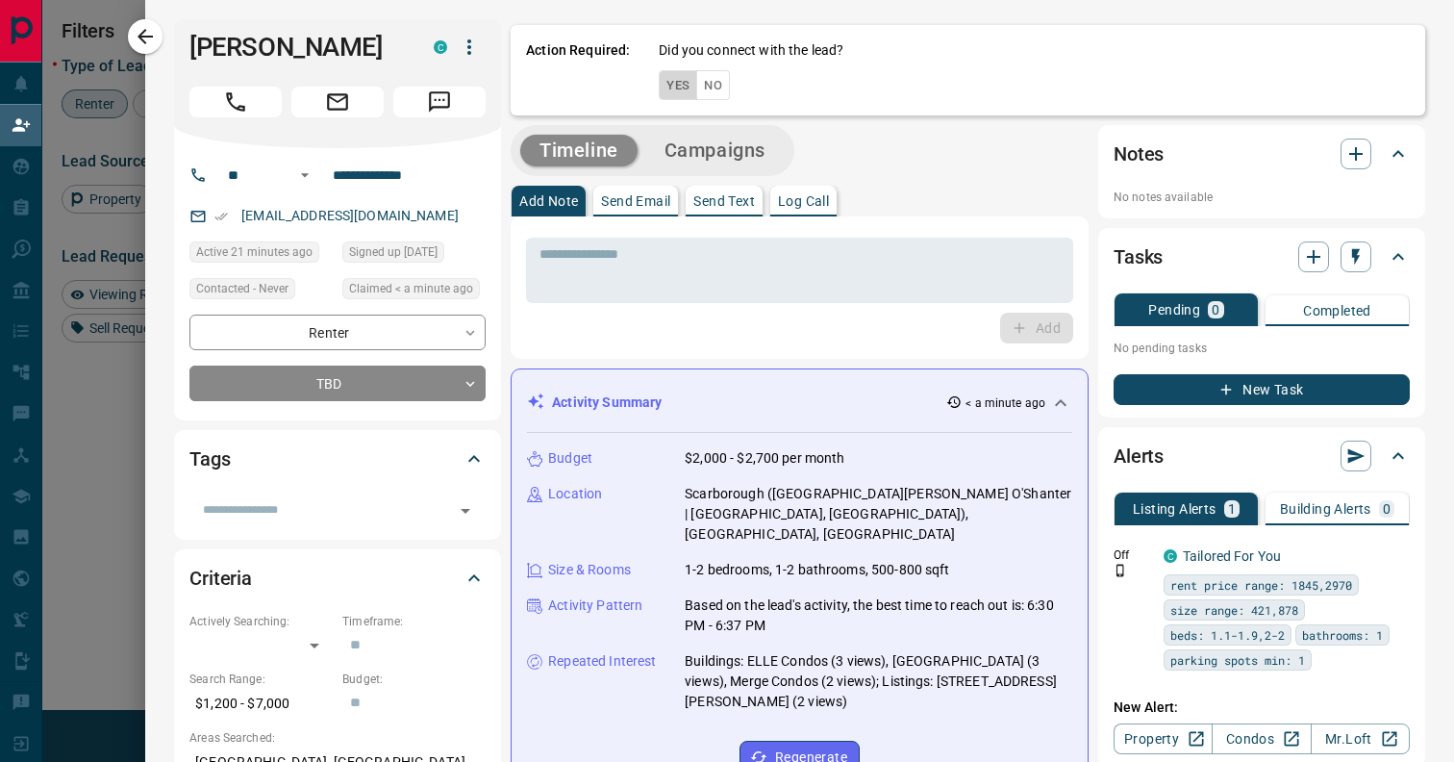
click at [683, 89] on button "Yes" at bounding box center [678, 85] width 38 height 30
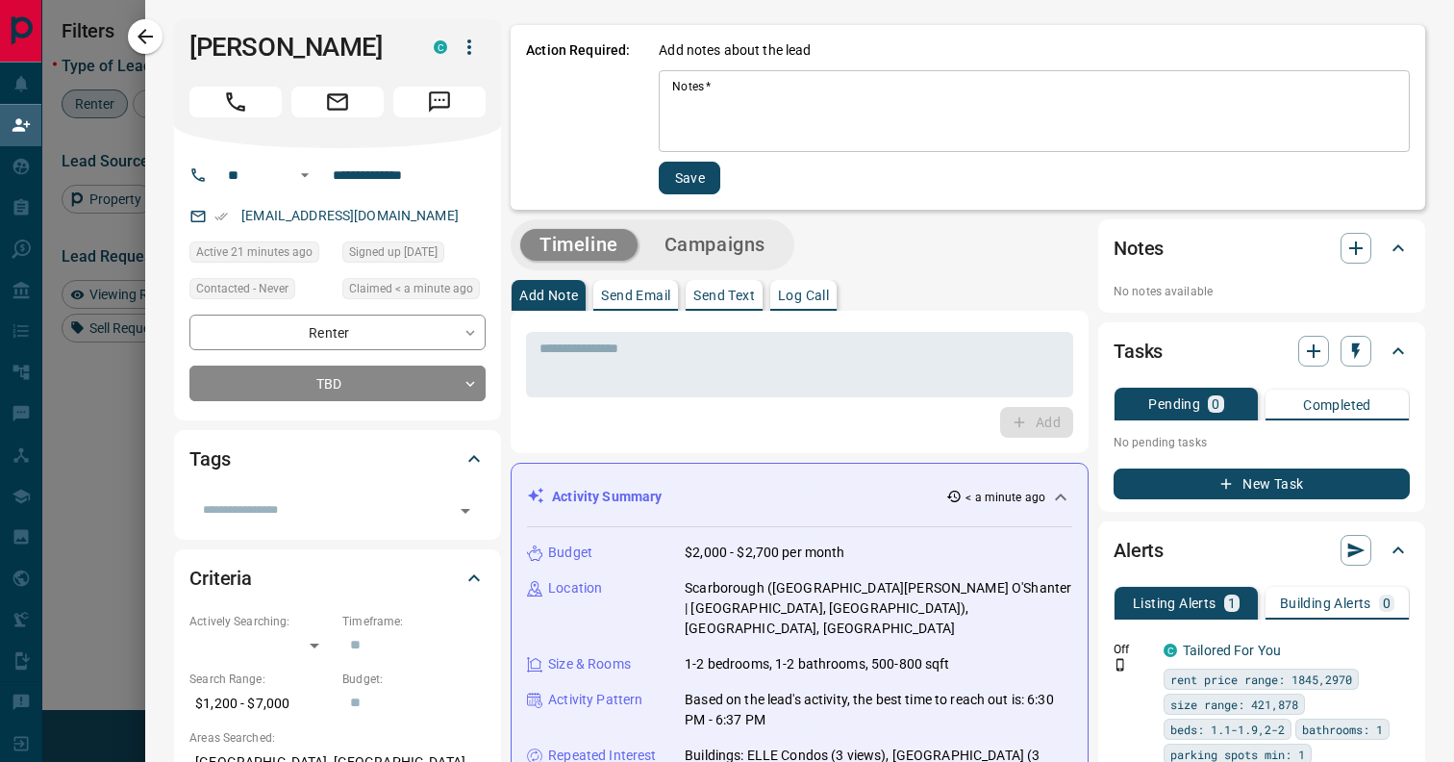
click at [692, 117] on textarea "Notes   *" at bounding box center [1034, 111] width 724 height 65
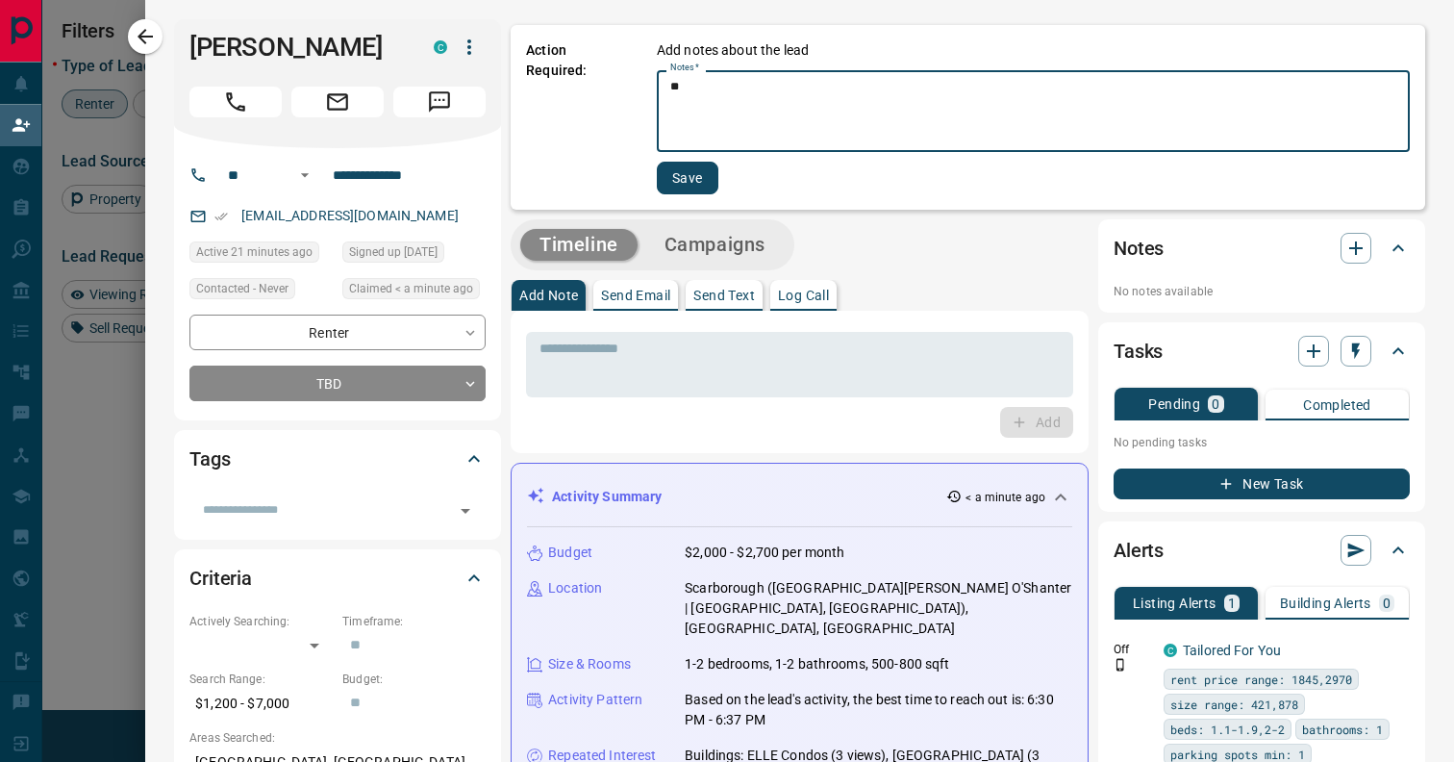
type textarea "**"
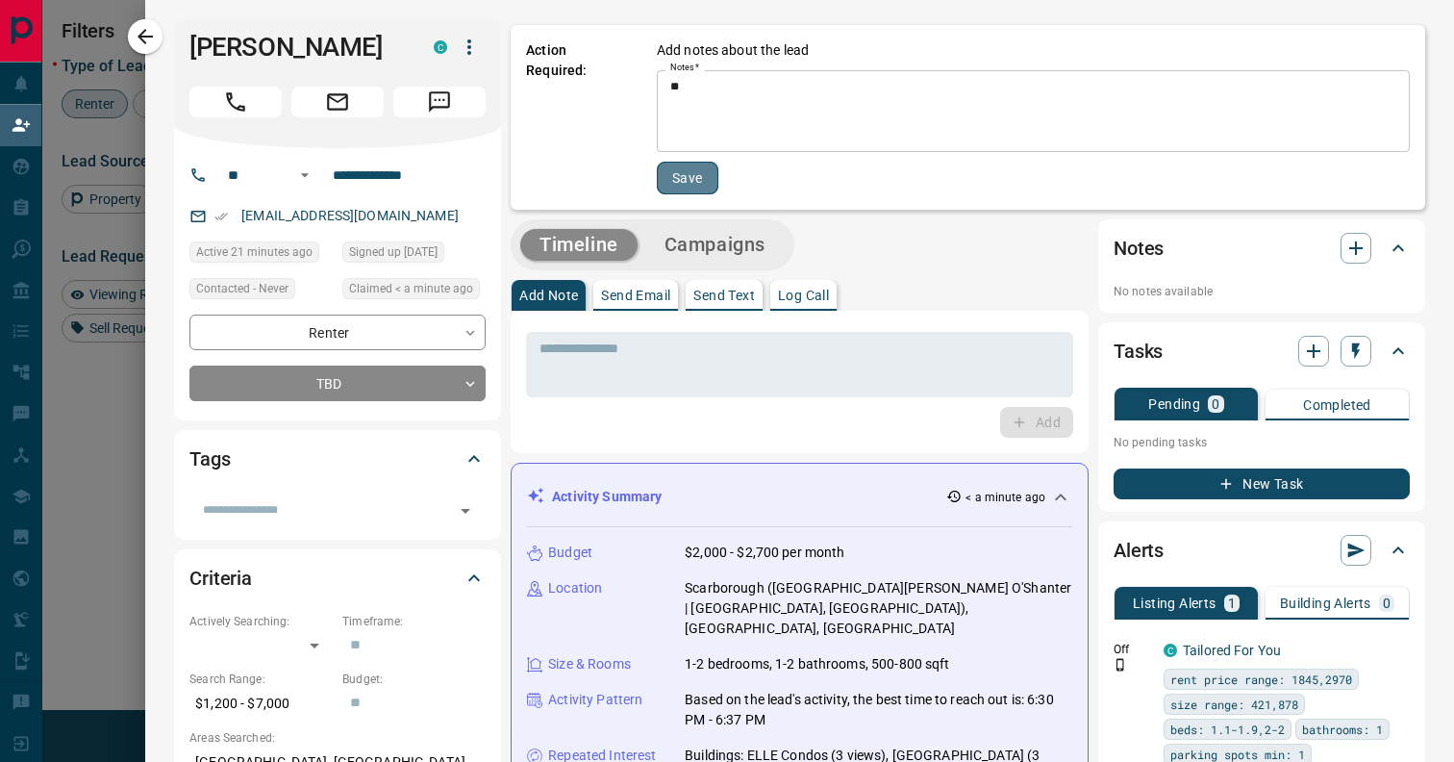
click at [676, 175] on button "Save" at bounding box center [688, 178] width 62 height 33
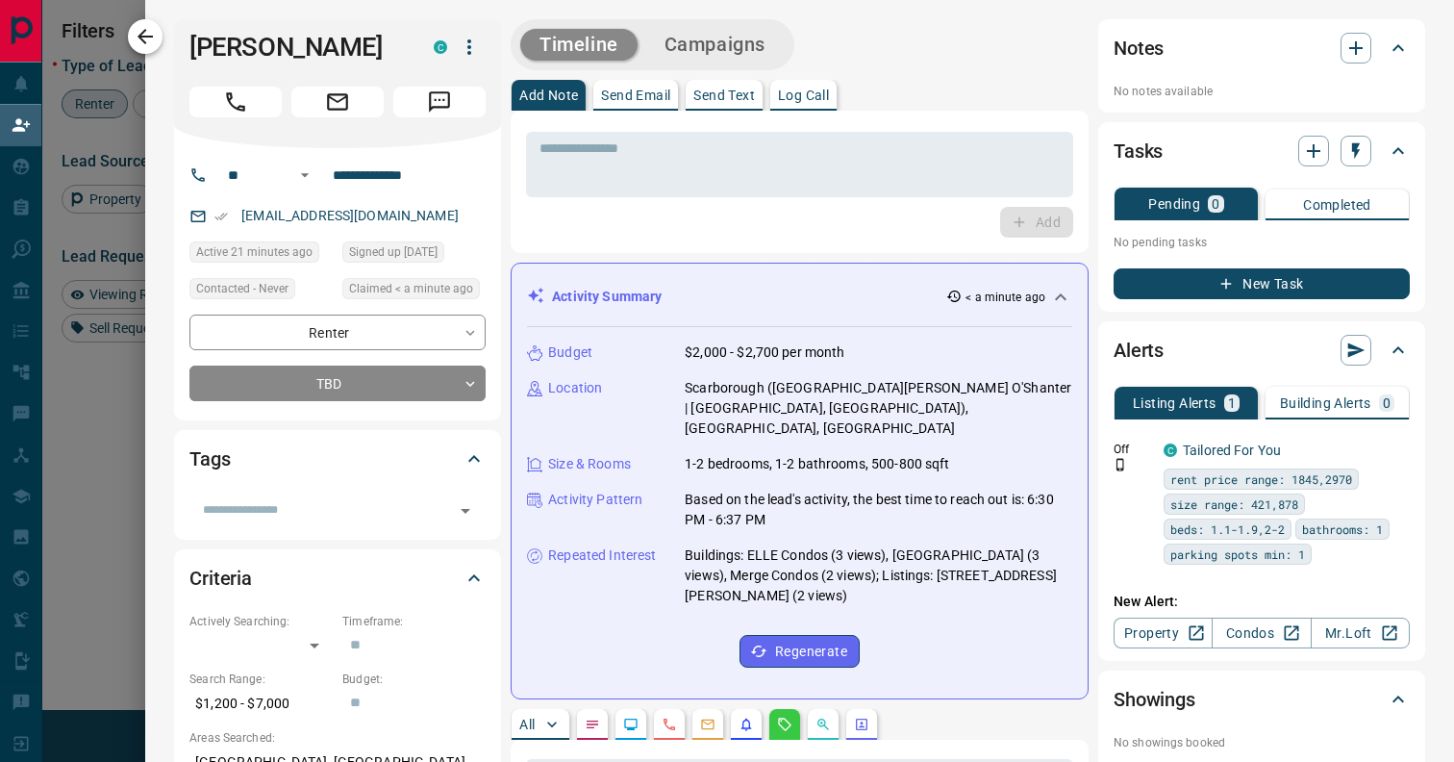
click at [156, 36] on icon "button" at bounding box center [145, 36] width 23 height 23
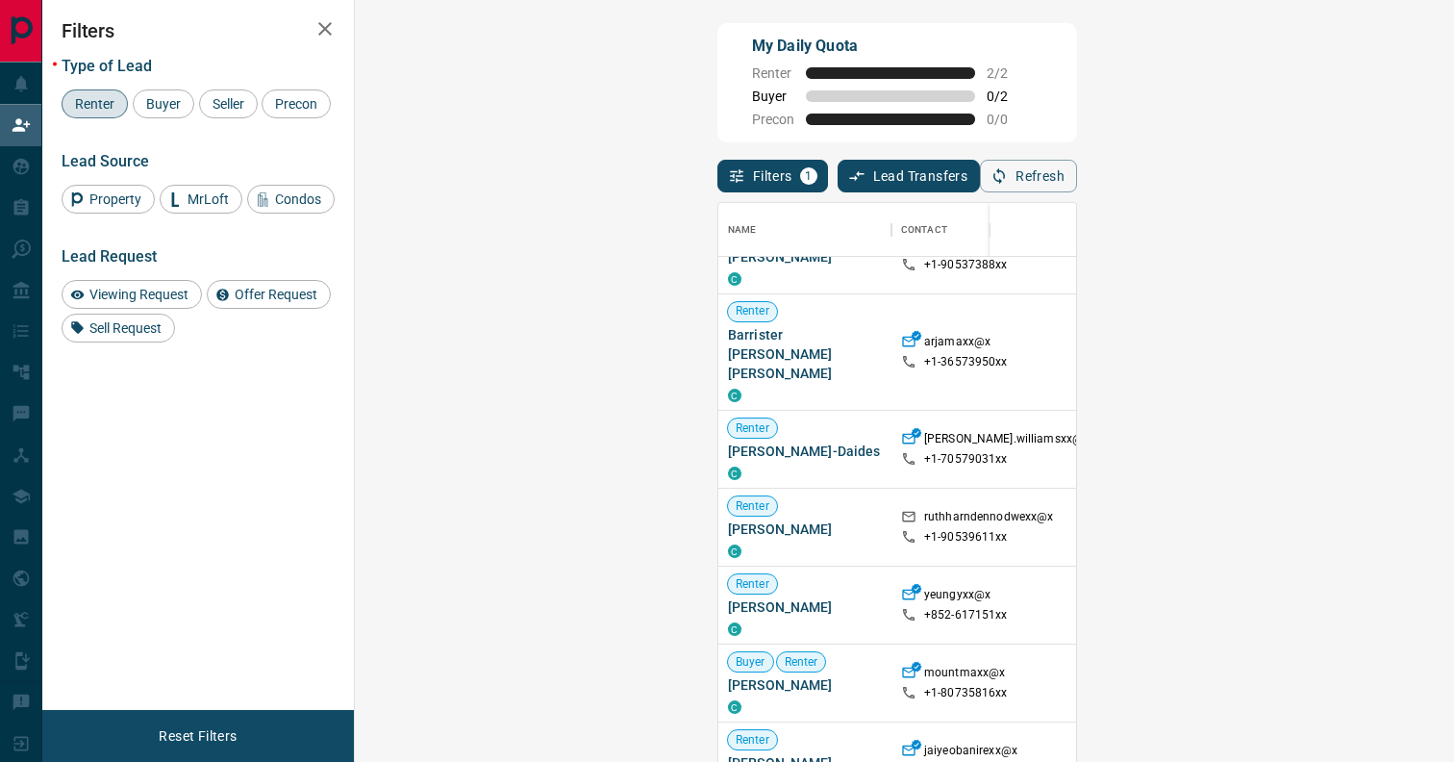
scroll to position [963, 0]
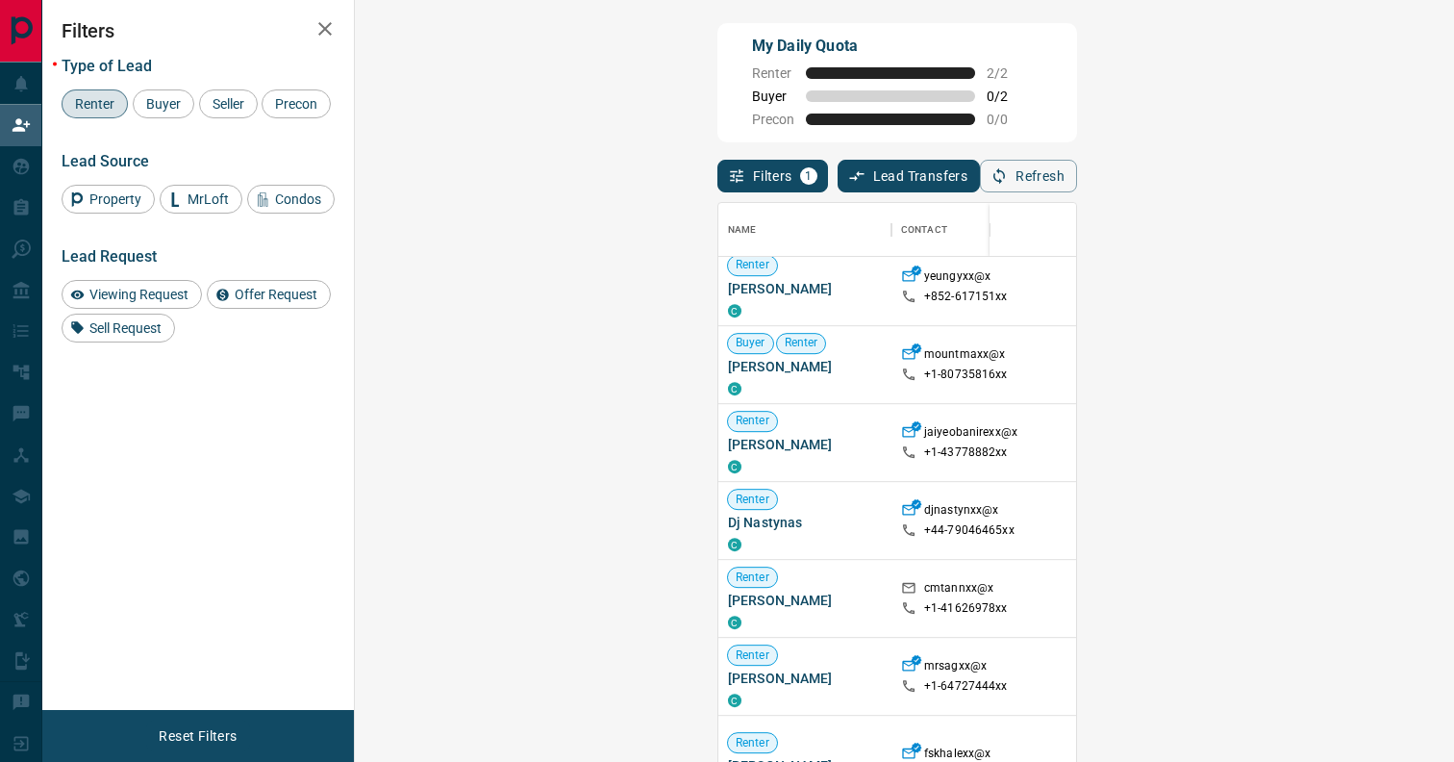
click at [105, 100] on span "Renter" at bounding box center [94, 103] width 53 height 15
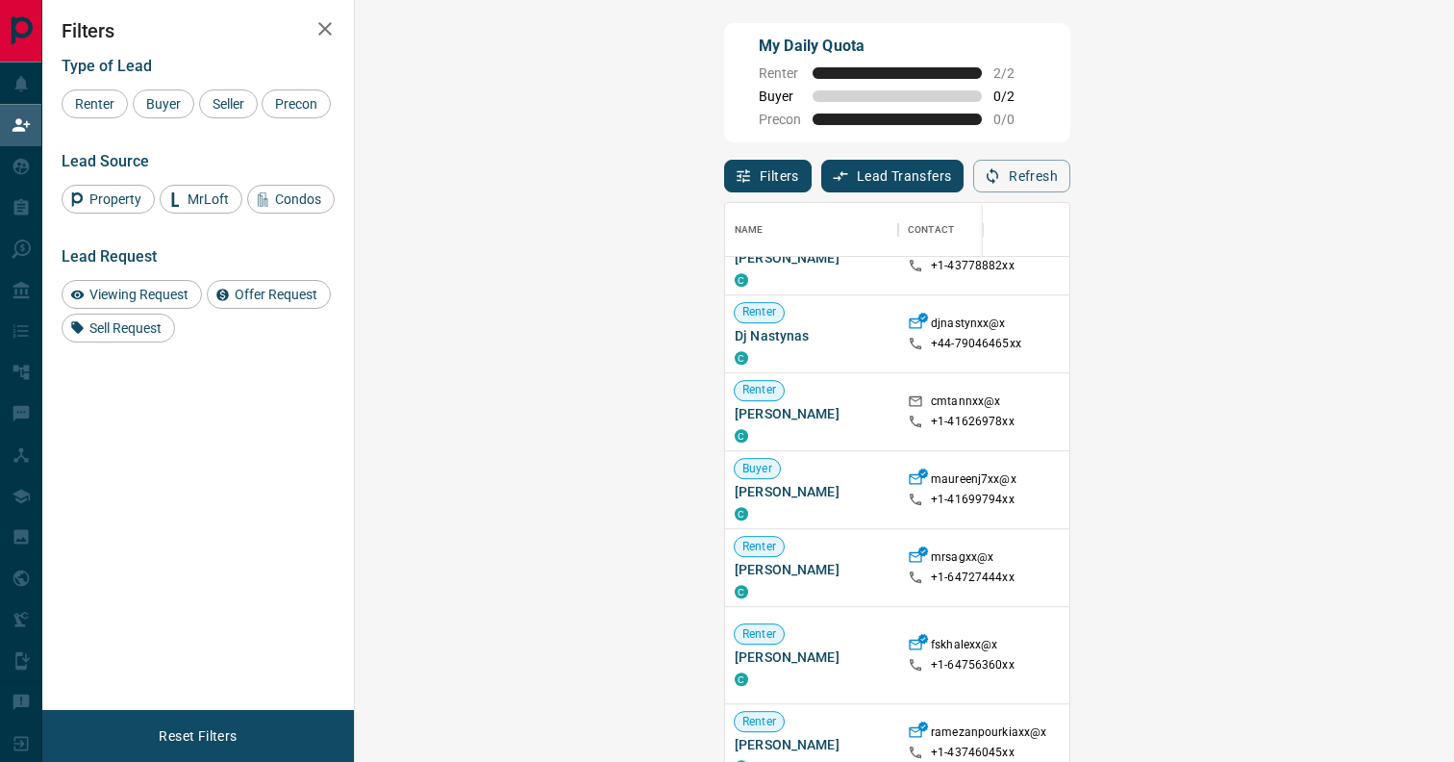
scroll to position [994, 0]
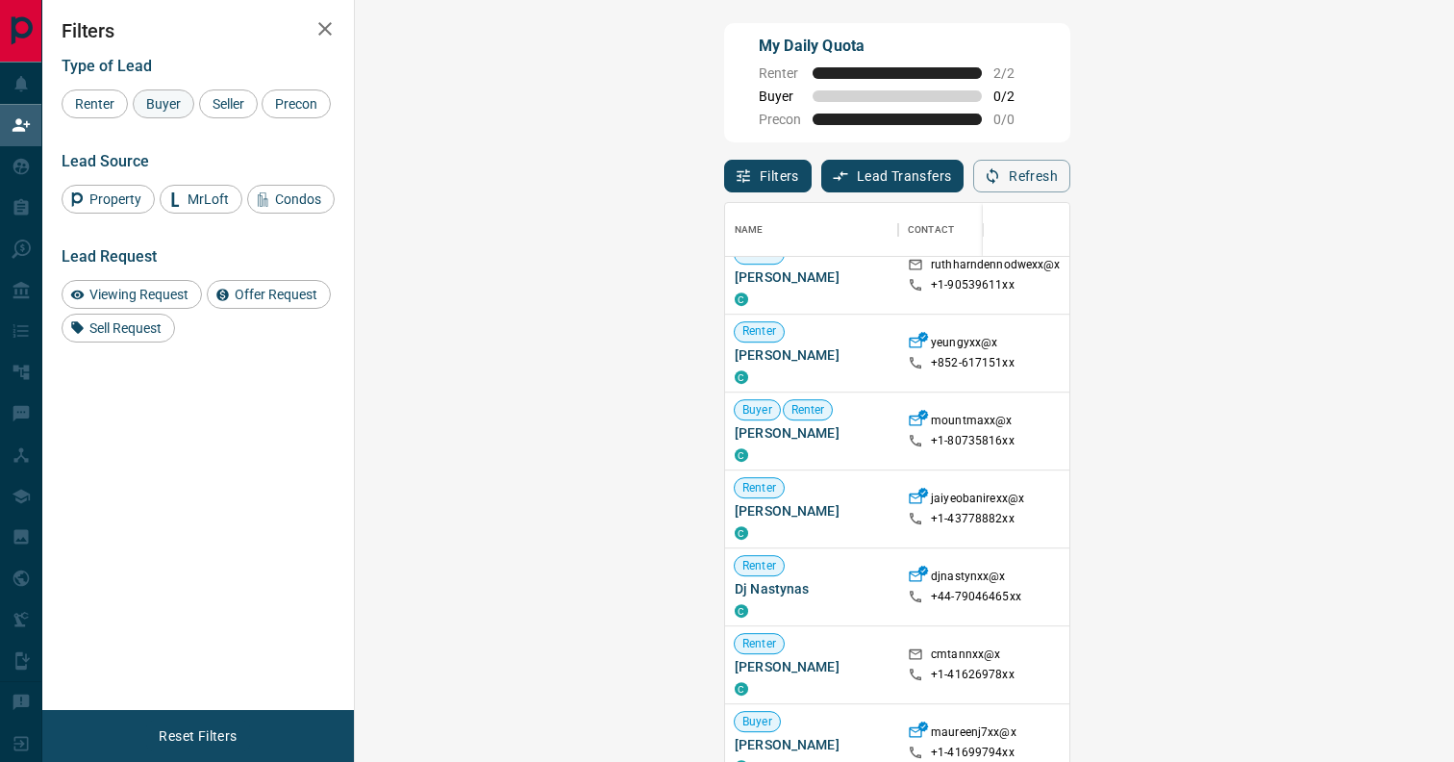
click at [186, 108] on span "Buyer" at bounding box center [163, 103] width 48 height 15
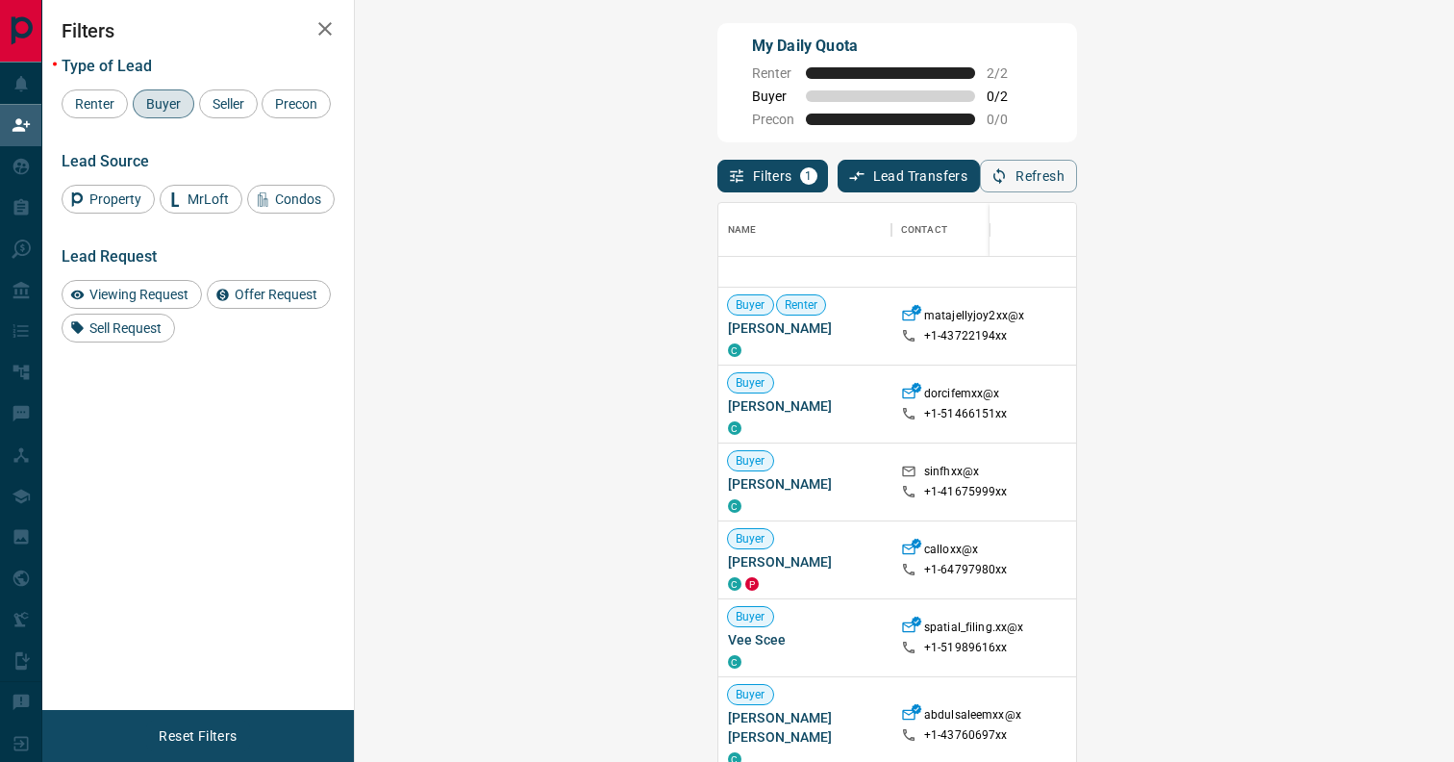
scroll to position [596, 0]
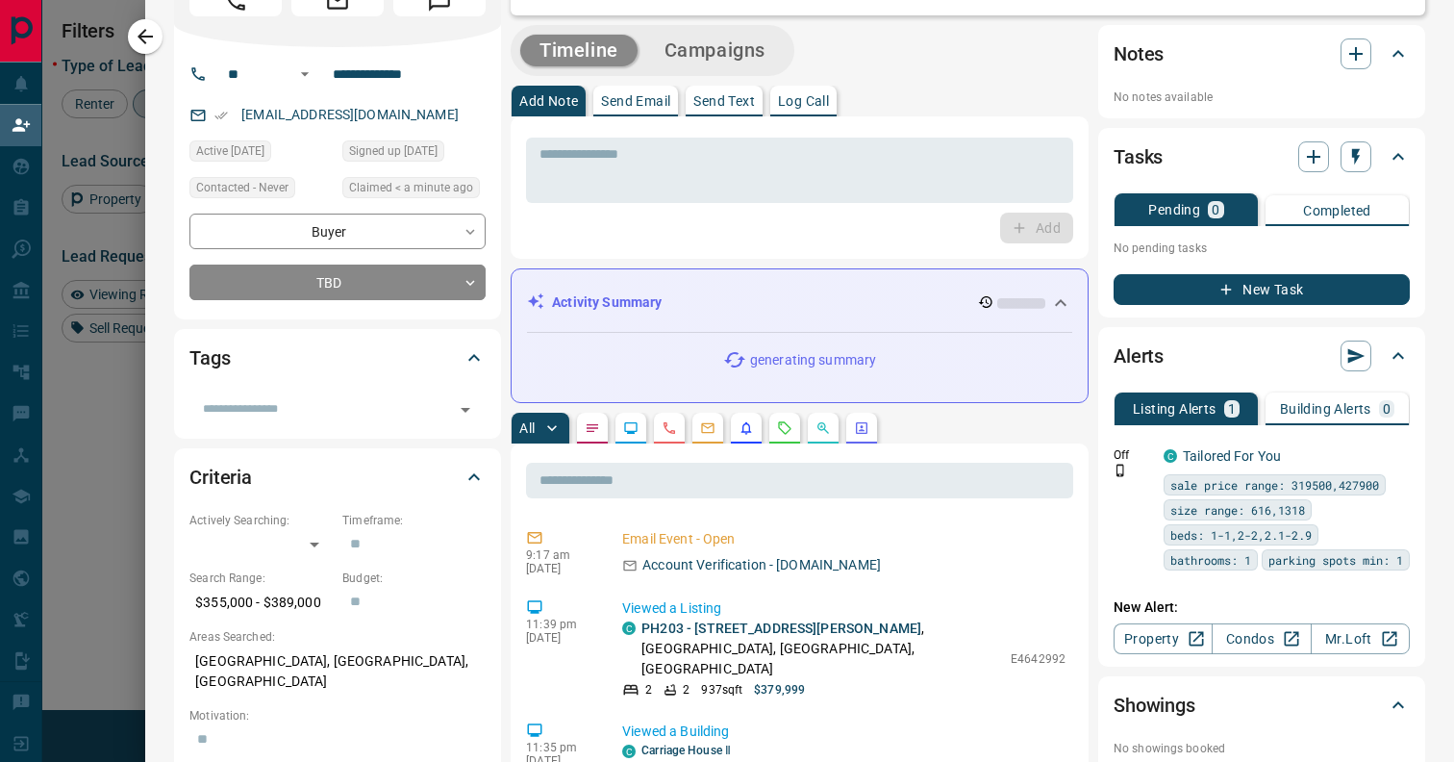
scroll to position [0, 0]
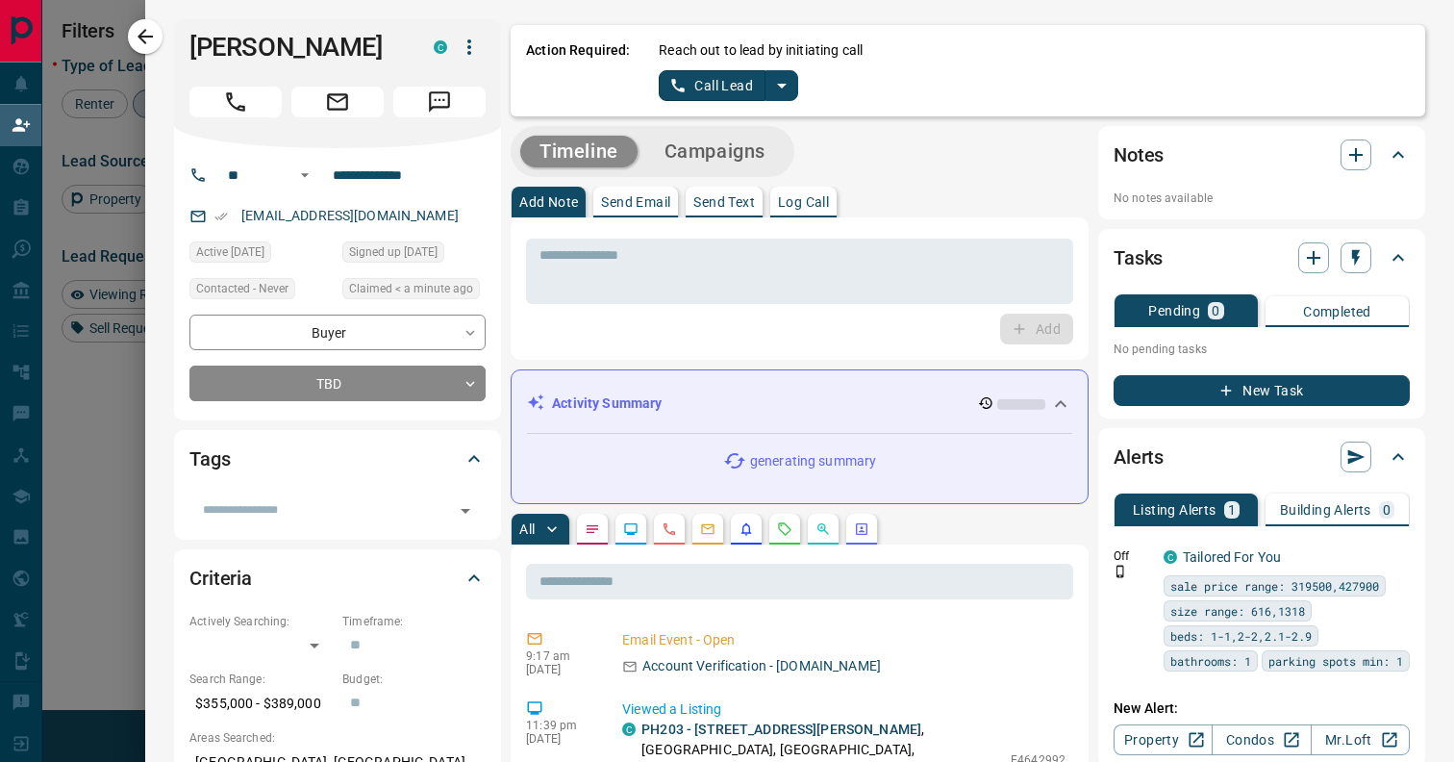
click at [778, 90] on icon "split button" at bounding box center [781, 85] width 23 height 23
click at [743, 149] on li "Log Manual Call" at bounding box center [727, 152] width 117 height 29
click at [726, 88] on button "Log Manual Call" at bounding box center [722, 85] width 127 height 31
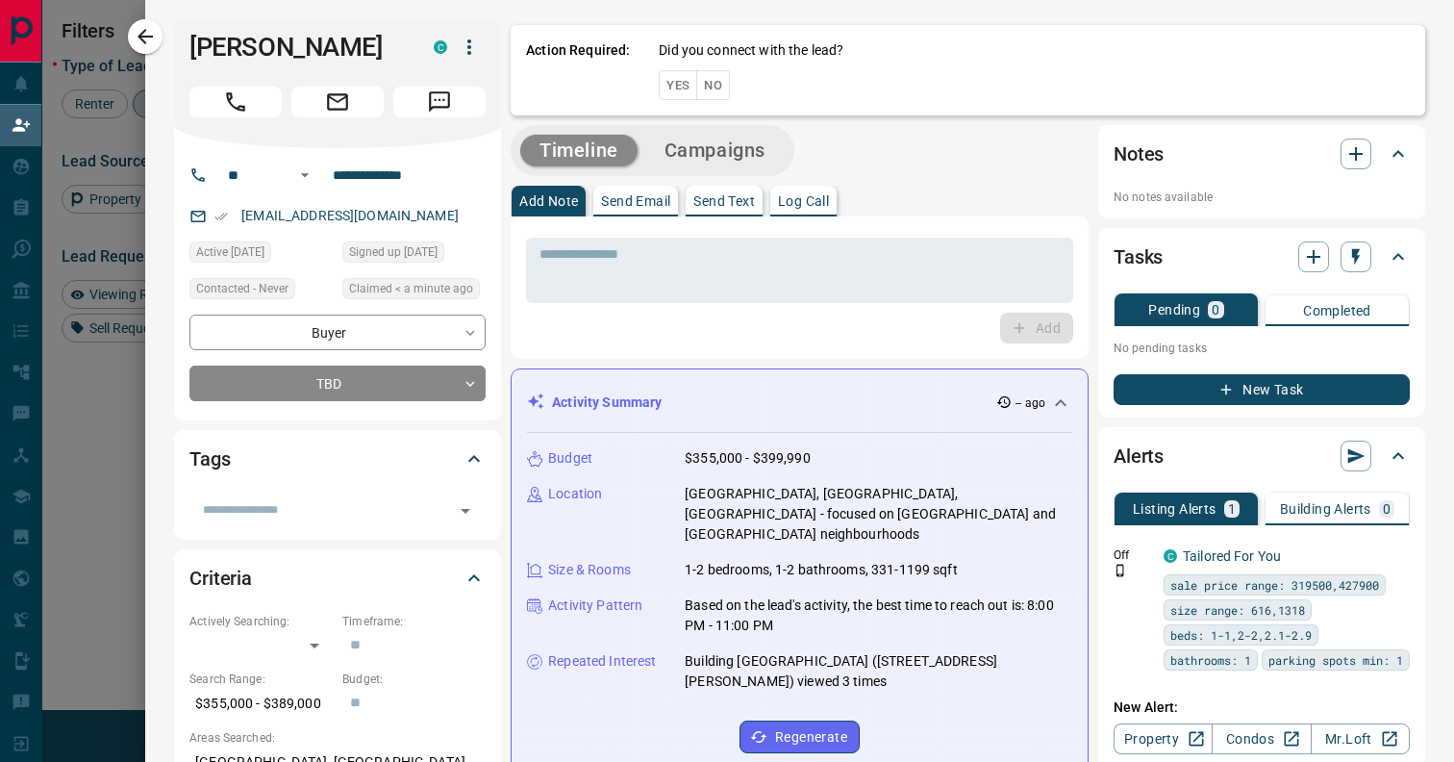
click at [691, 79] on button "Yes" at bounding box center [678, 85] width 38 height 30
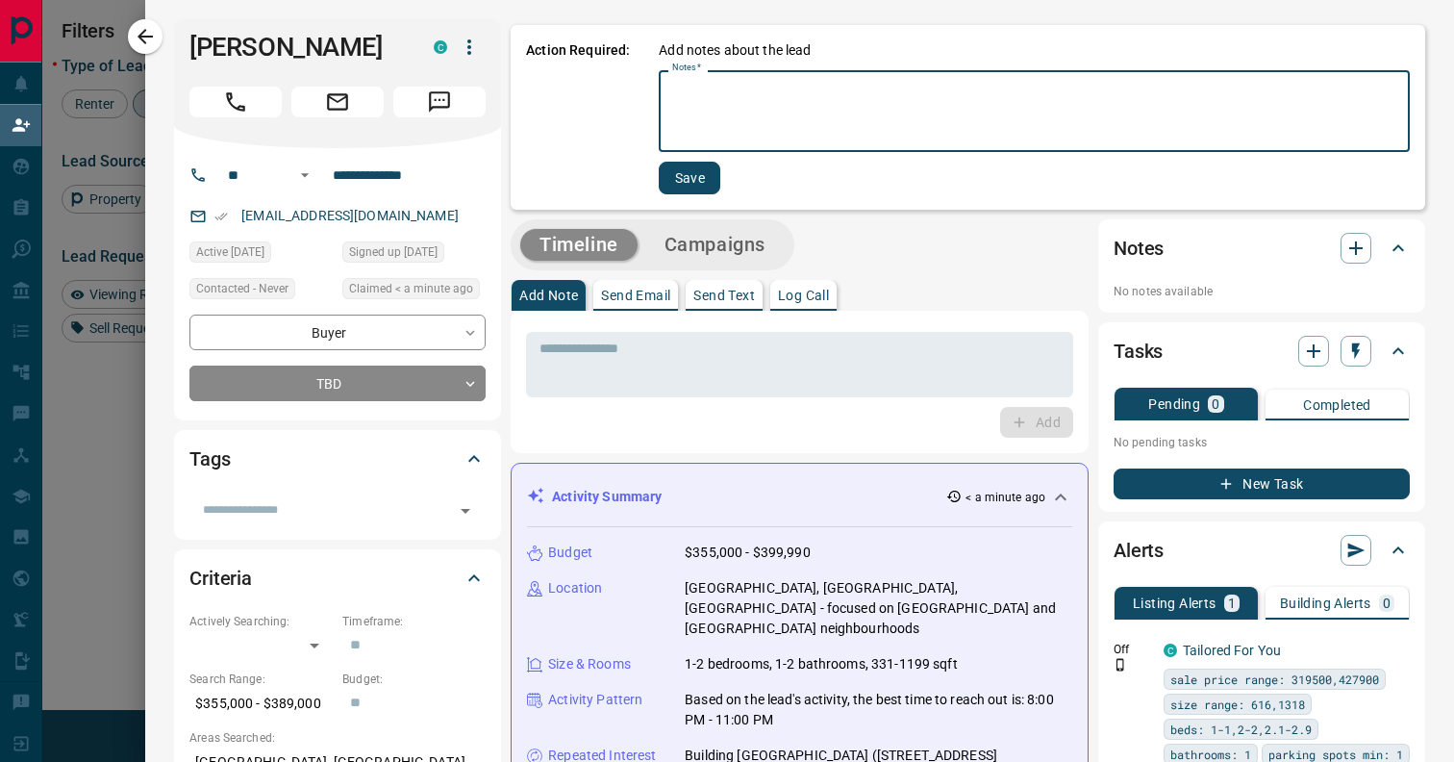
click at [693, 87] on textarea "Notes   *" at bounding box center [1034, 111] width 724 height 65
type textarea "**"
click at [687, 180] on button "Save" at bounding box center [688, 178] width 62 height 33
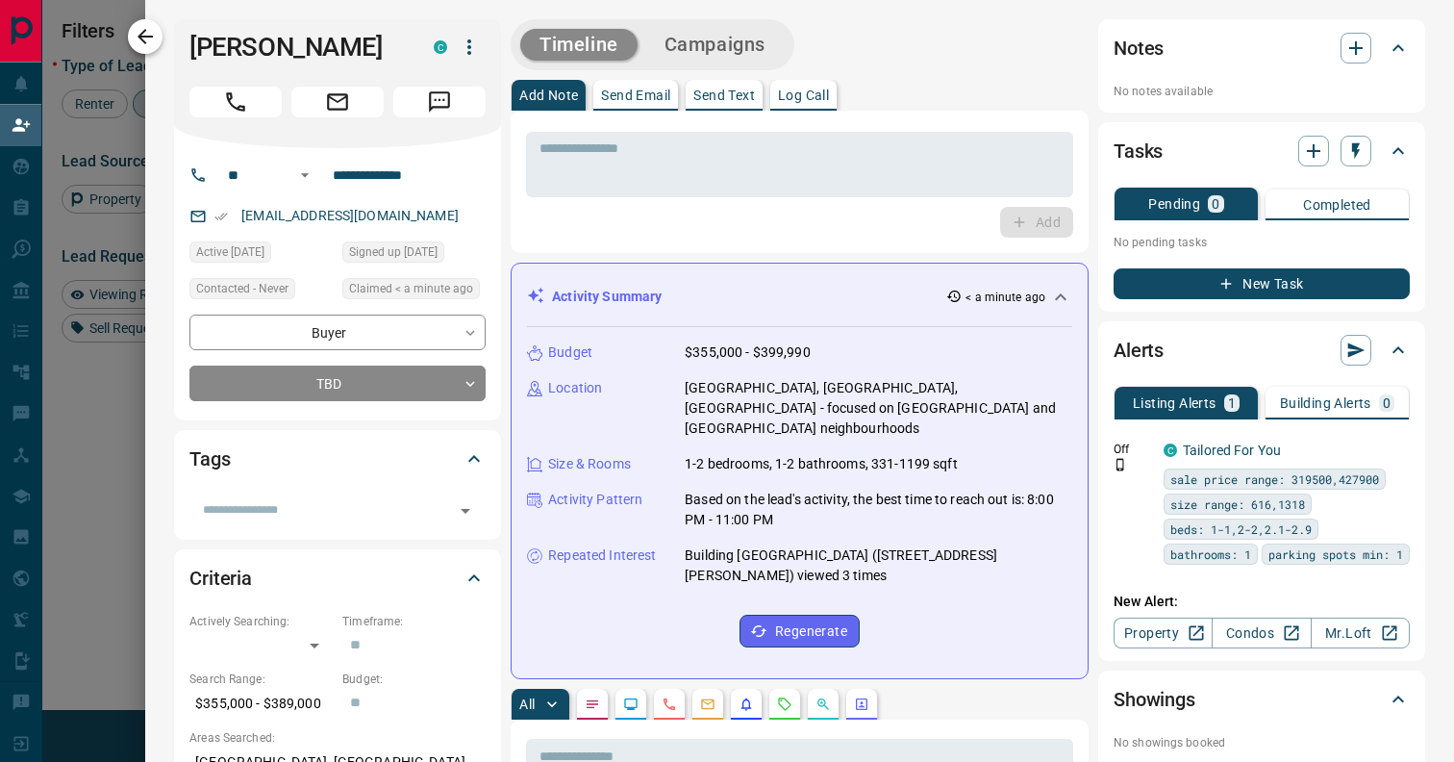
click at [157, 38] on button "button" at bounding box center [145, 36] width 35 height 35
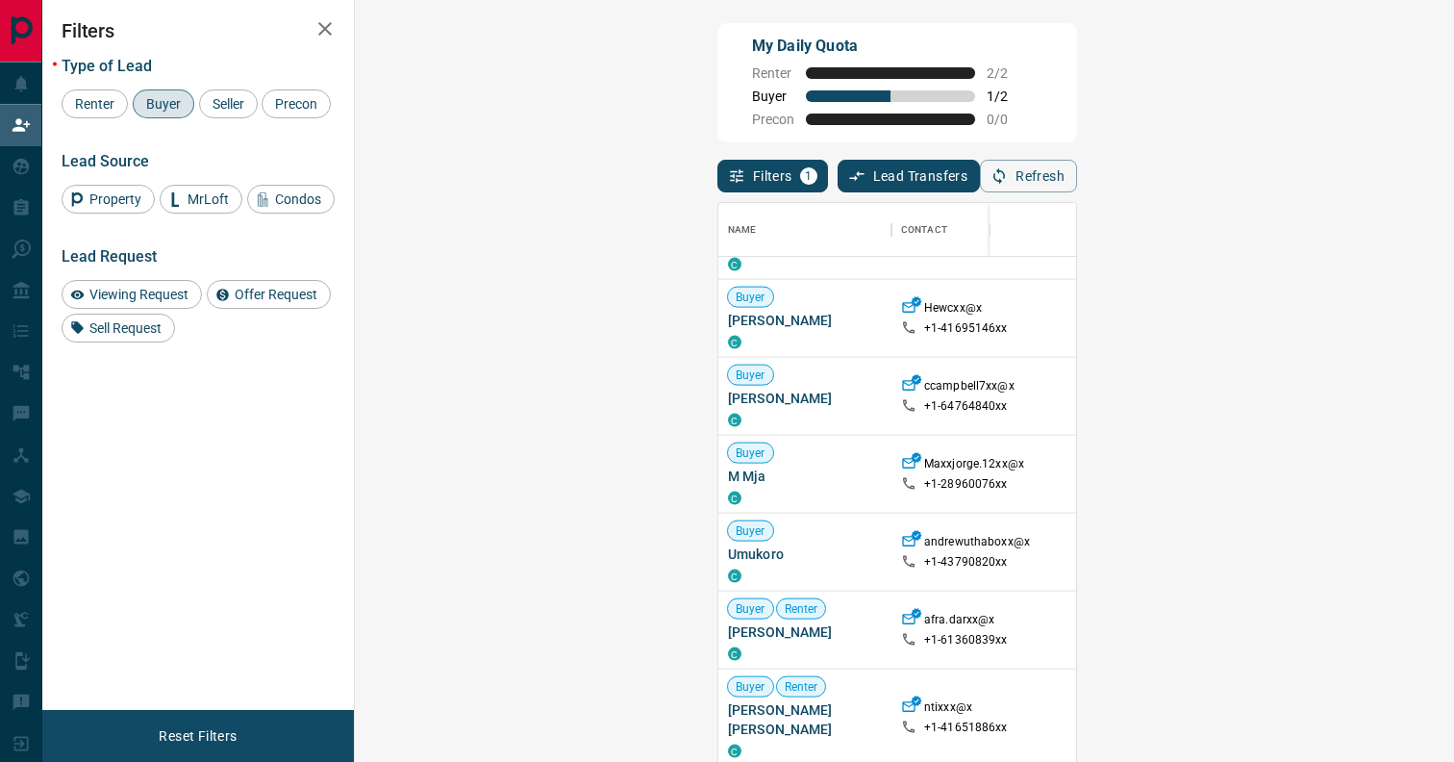
scroll to position [3469, 0]
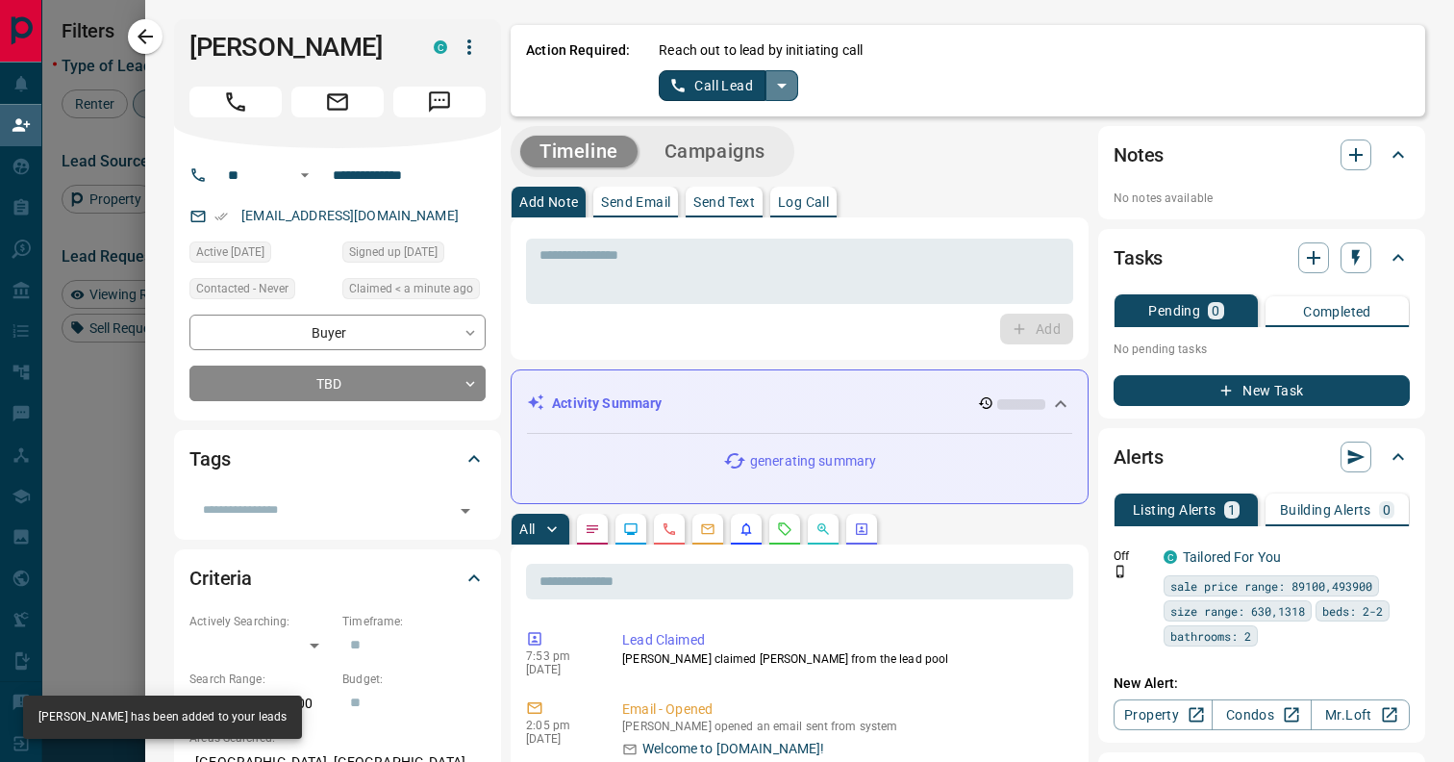
click at [781, 87] on icon "split button" at bounding box center [782, 86] width 10 height 5
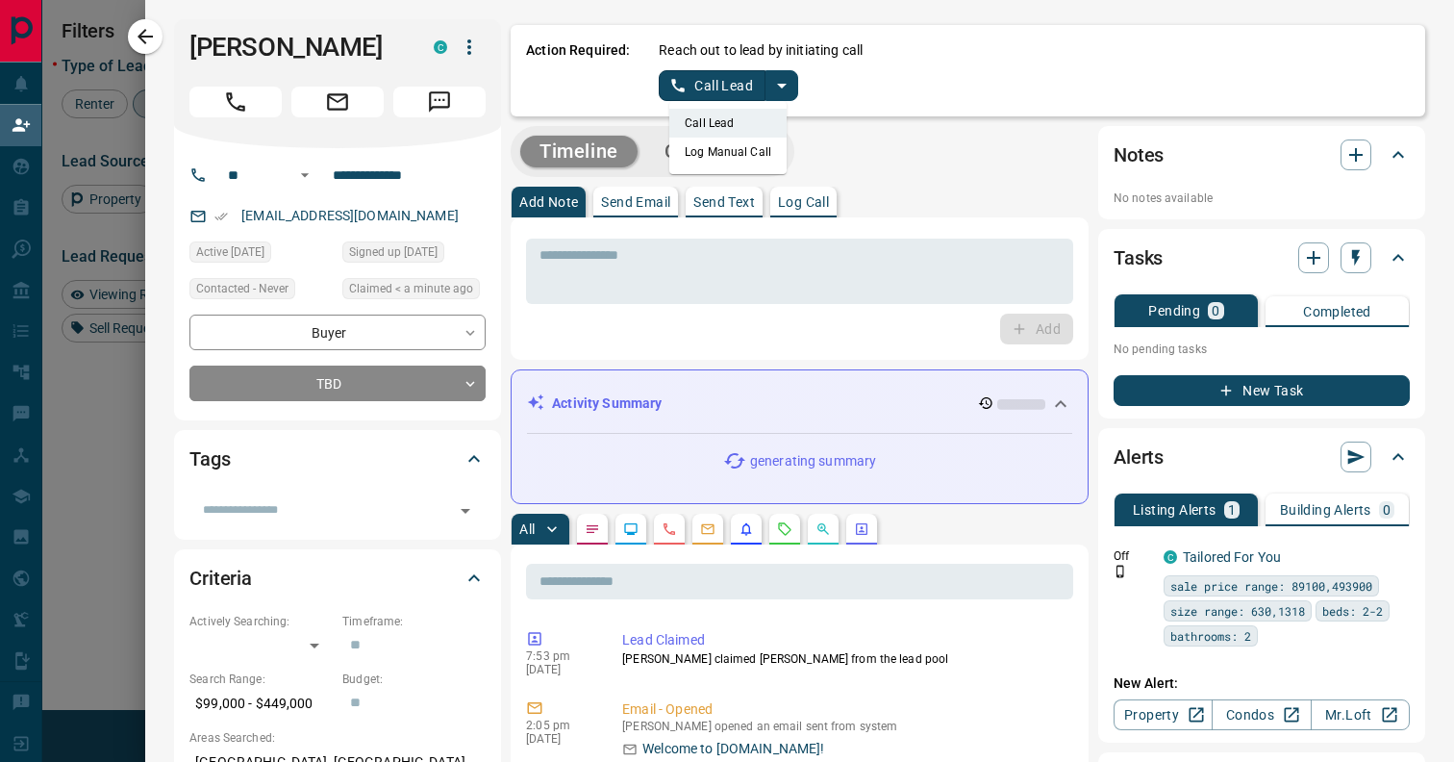
click at [766, 153] on li "Log Manual Call" at bounding box center [727, 152] width 117 height 29
click at [739, 92] on button "Log Manual Call" at bounding box center [722, 85] width 127 height 31
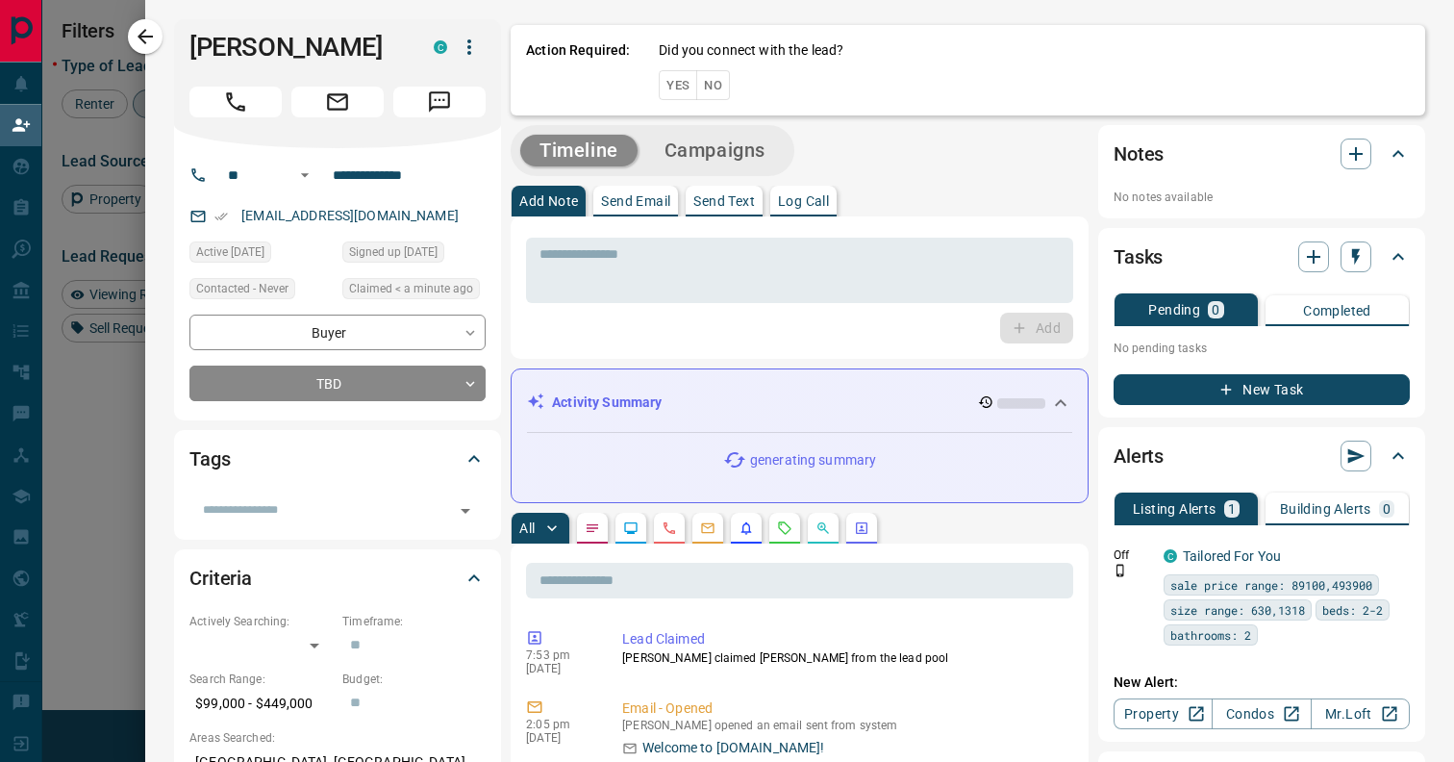
click at [676, 78] on button "Yes" at bounding box center [678, 85] width 38 height 30
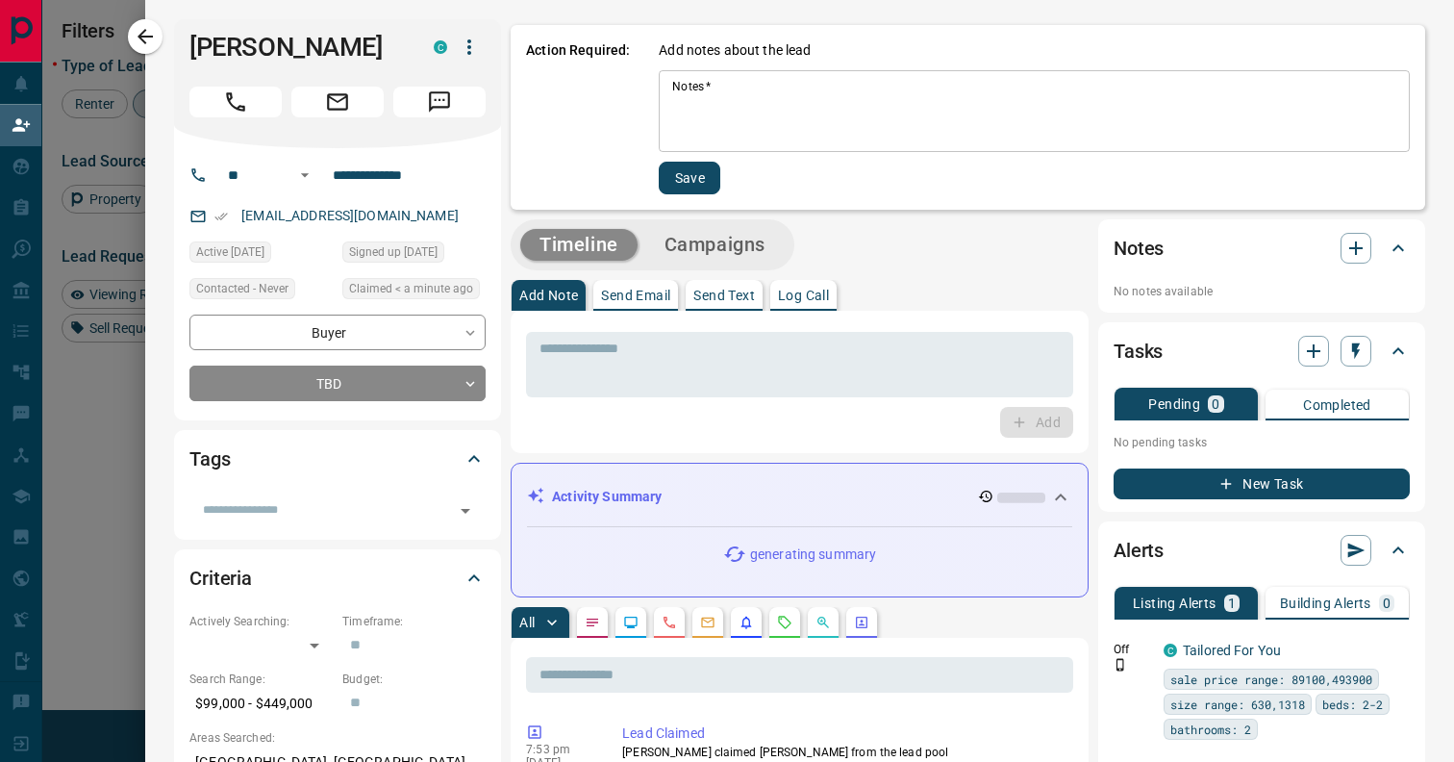
click at [694, 115] on textarea "Notes   *" at bounding box center [1034, 111] width 724 height 65
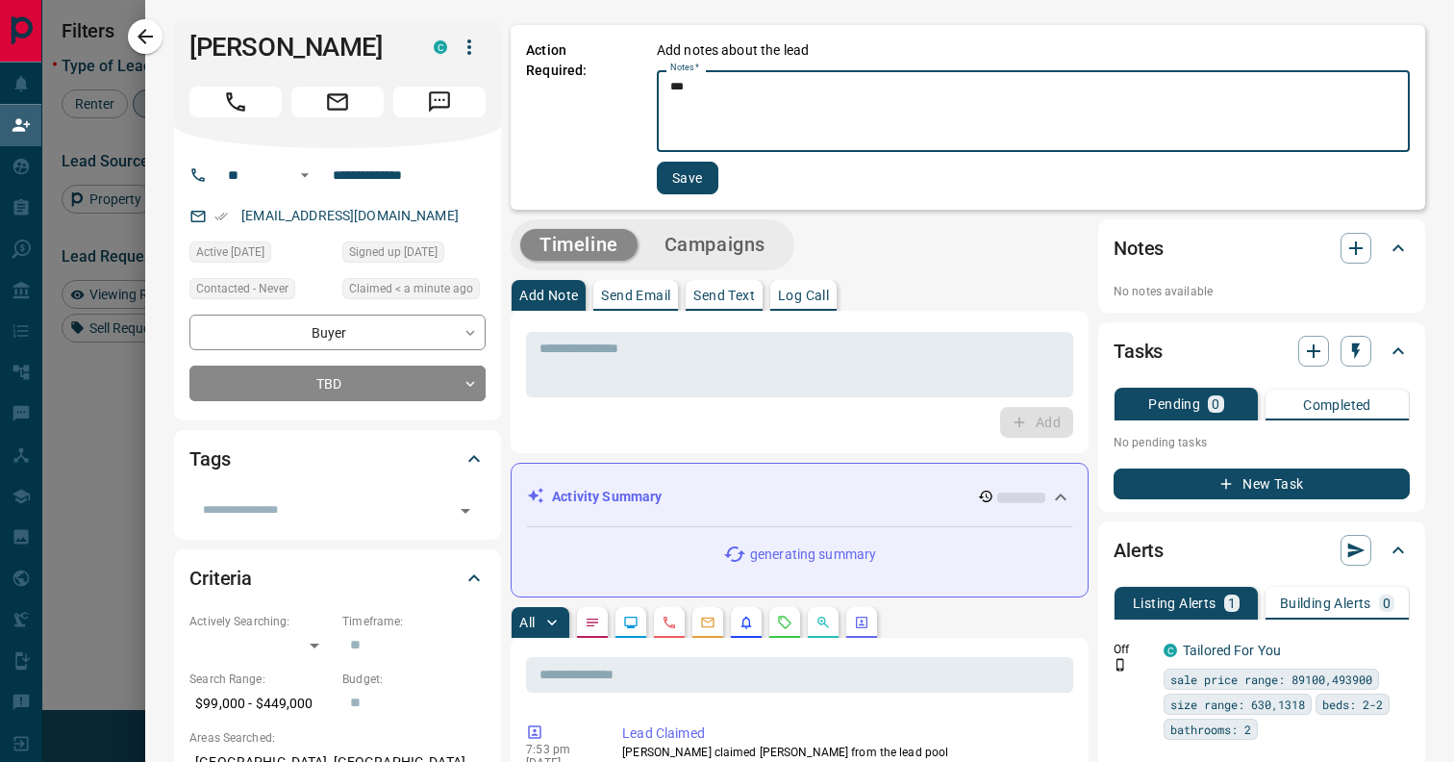
type textarea "**"
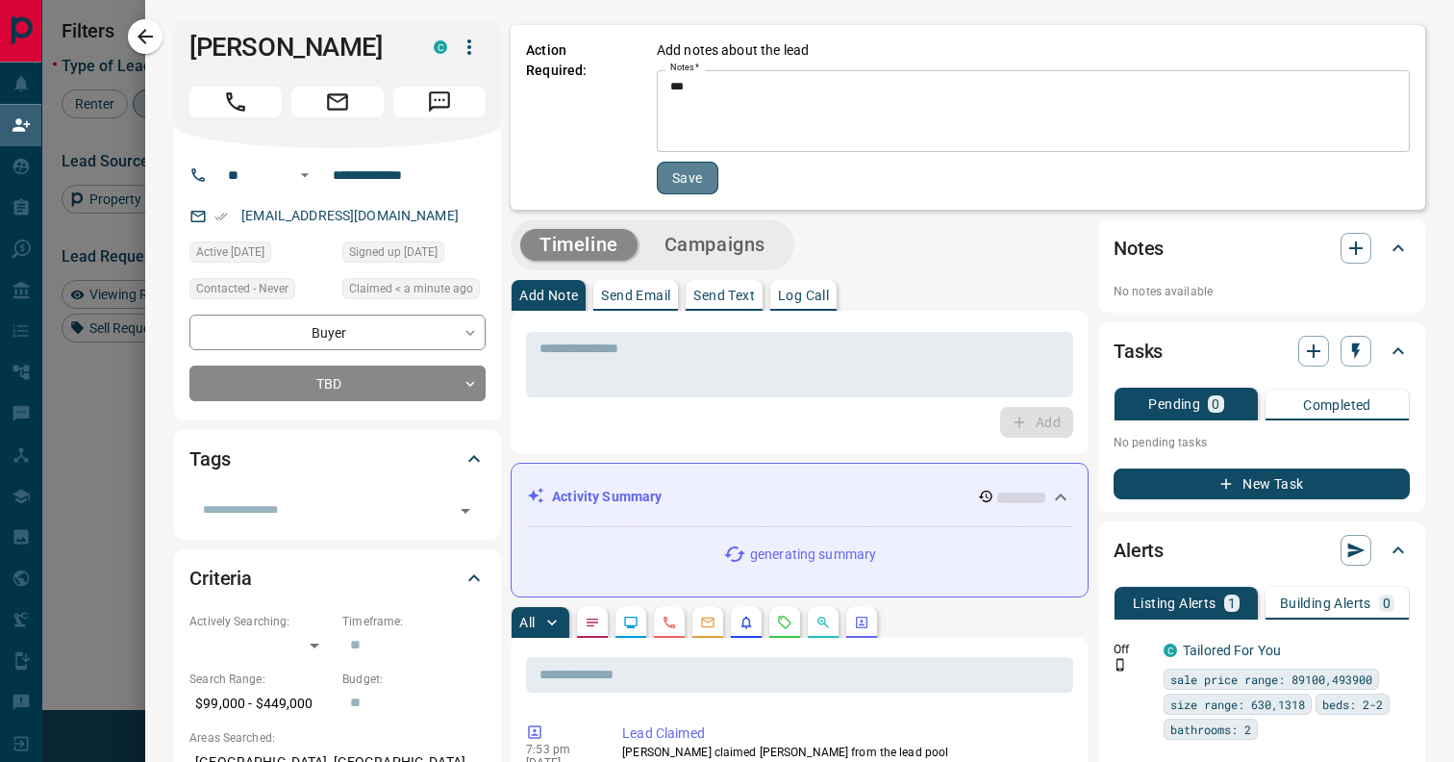
click at [689, 173] on button "Save" at bounding box center [688, 178] width 62 height 33
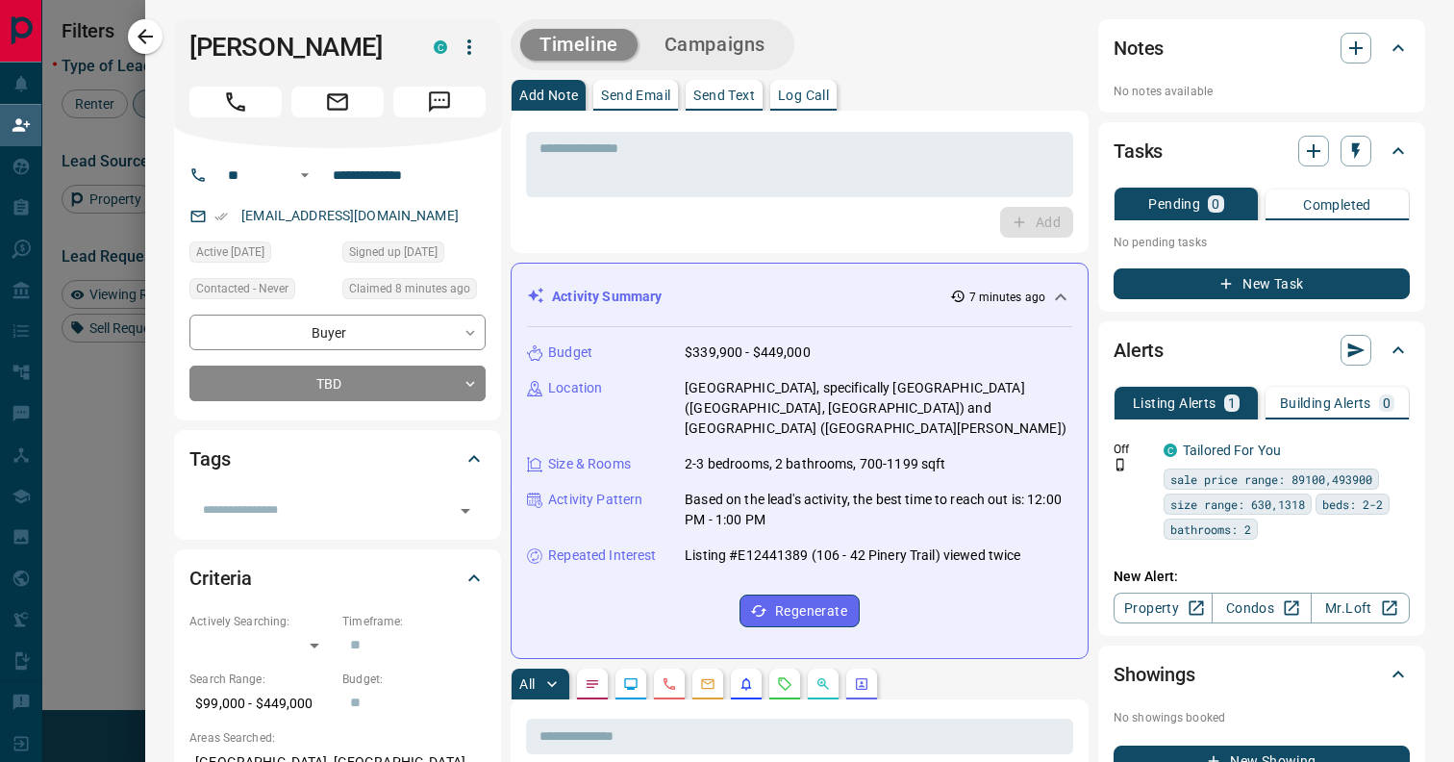
scroll to position [578, 1058]
click at [143, 37] on icon "button" at bounding box center [145, 36] width 15 height 15
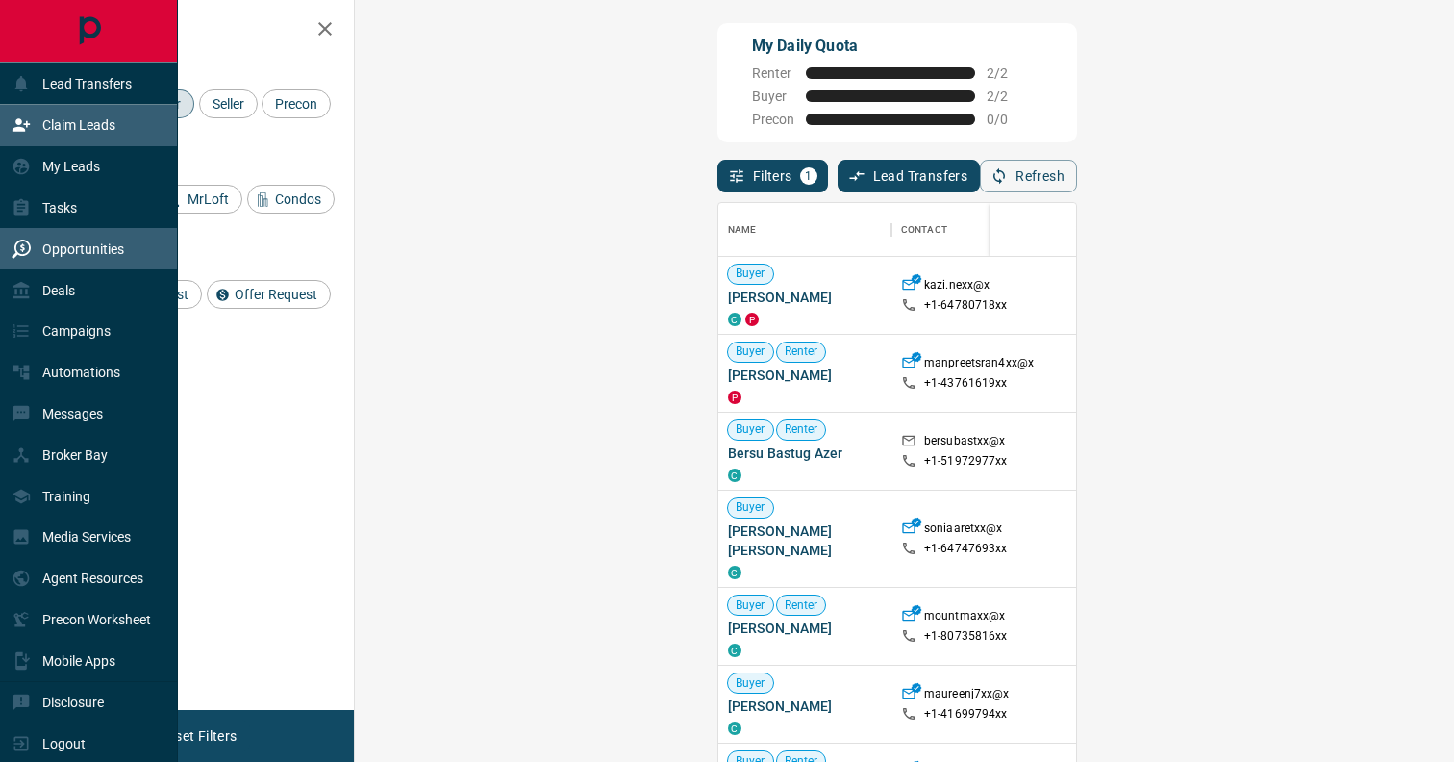
click at [58, 248] on p "Opportunities" at bounding box center [83, 248] width 82 height 15
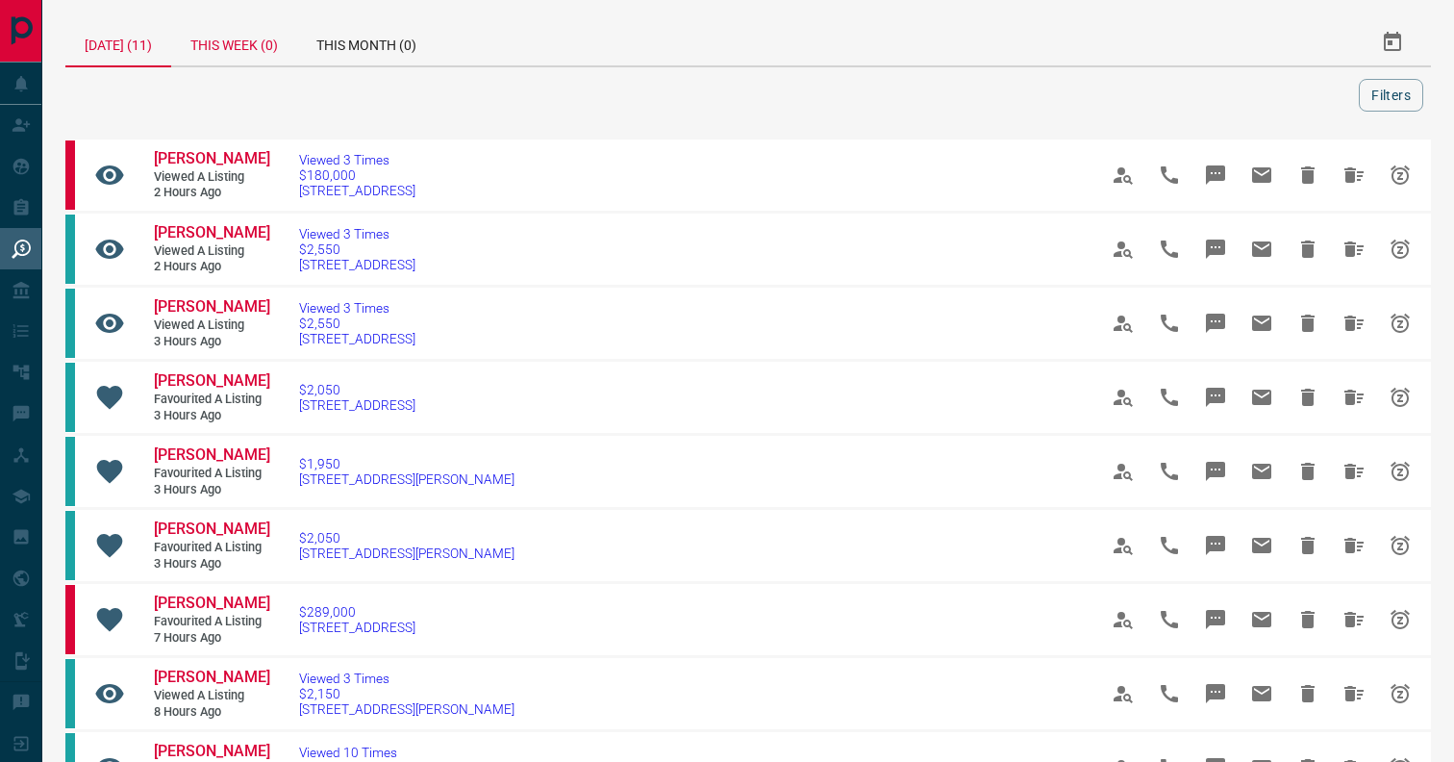
click at [252, 44] on div "This Week (0)" at bounding box center [234, 42] width 126 height 46
click at [1404, 111] on button "Filters" at bounding box center [1391, 95] width 64 height 33
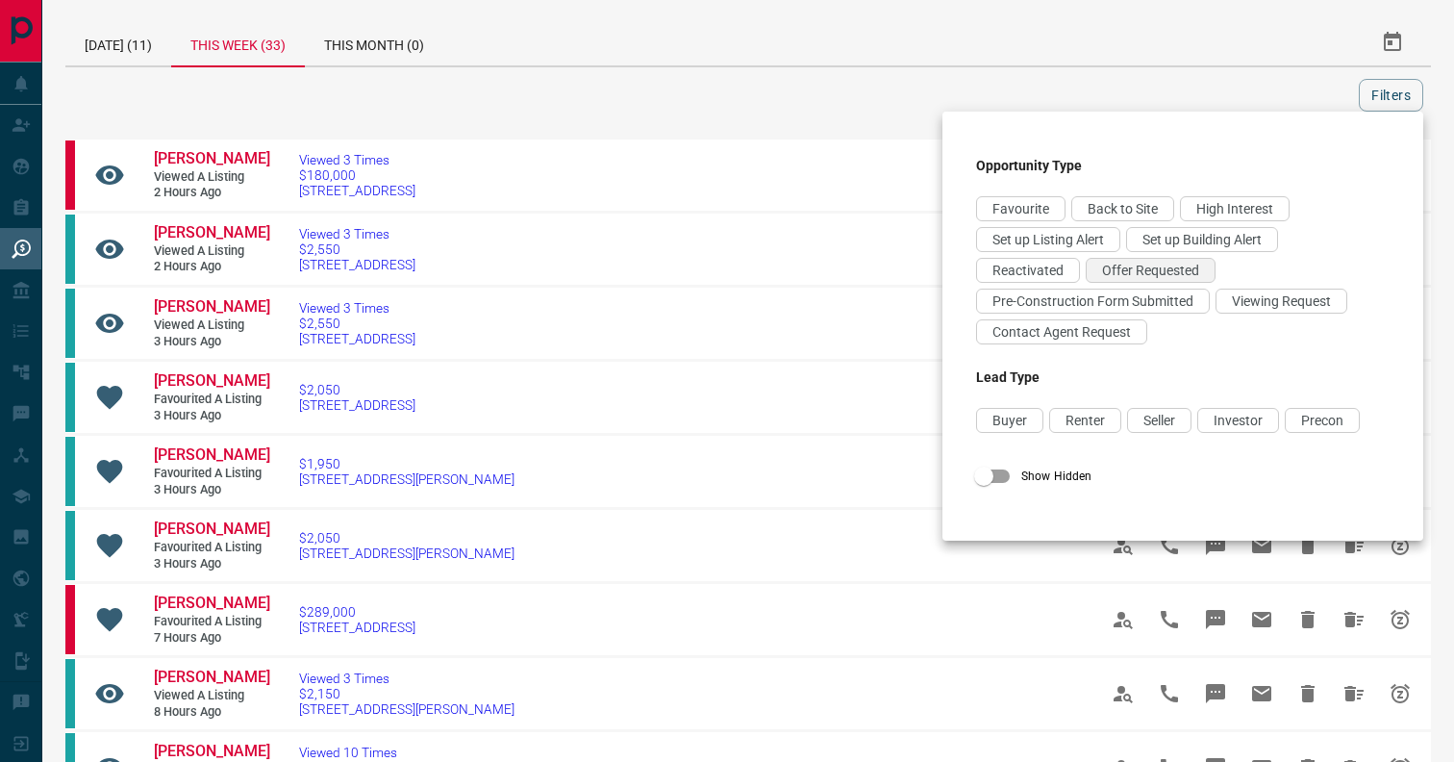
click at [1128, 271] on span "Offer Requested" at bounding box center [1150, 270] width 97 height 15
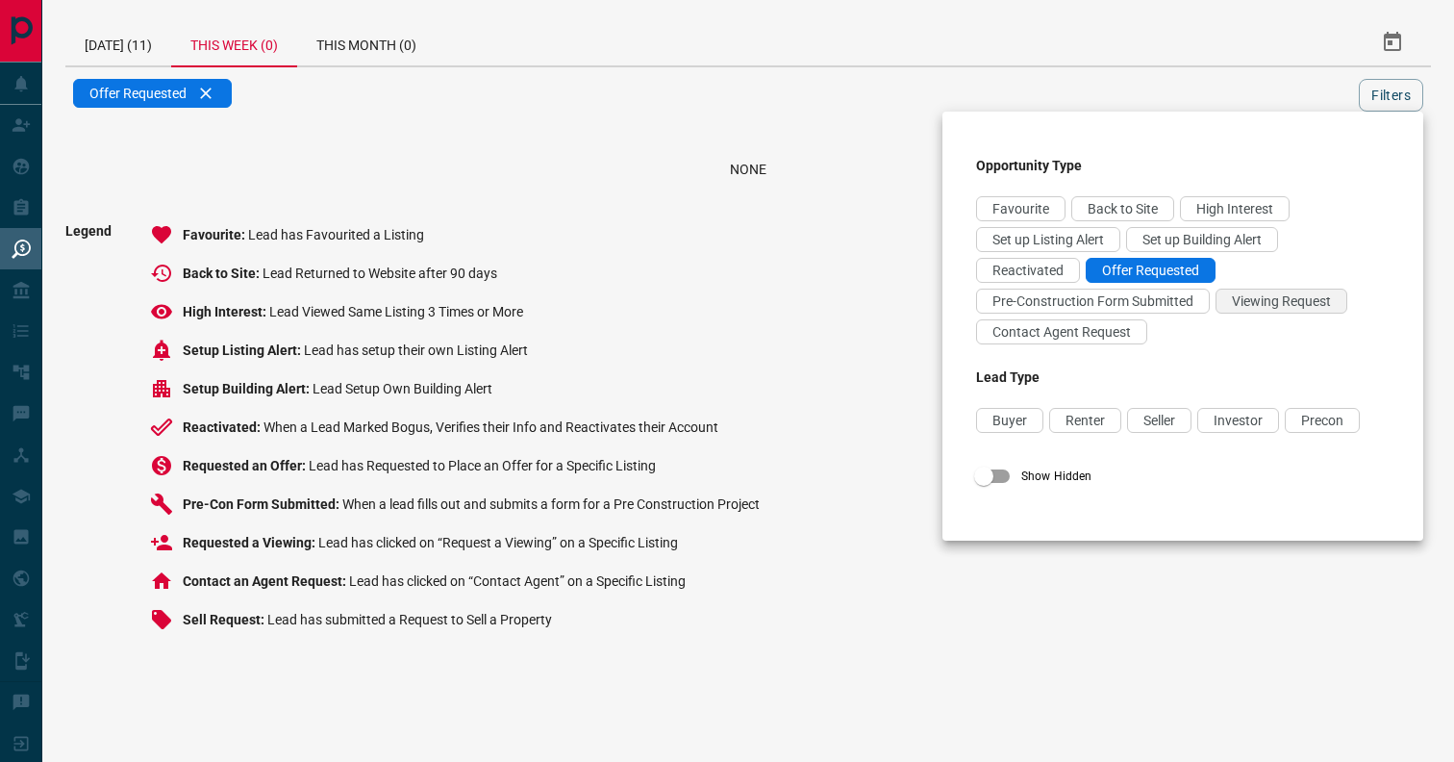
click at [1261, 295] on span "Viewing Request" at bounding box center [1281, 300] width 99 height 15
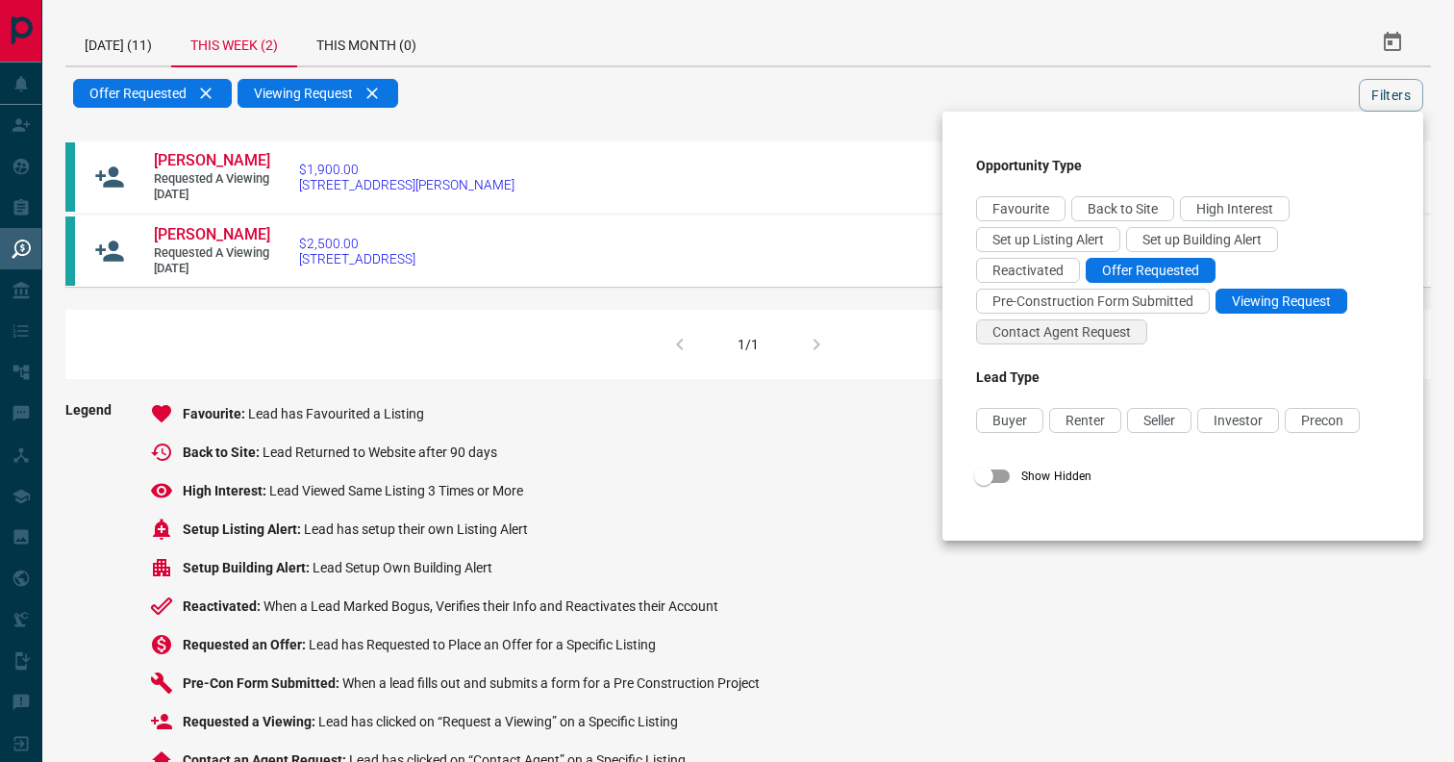
click at [1115, 328] on span "Contact Agent Request" at bounding box center [1062, 331] width 138 height 15
